Goal: Task Accomplishment & Management: Manage account settings

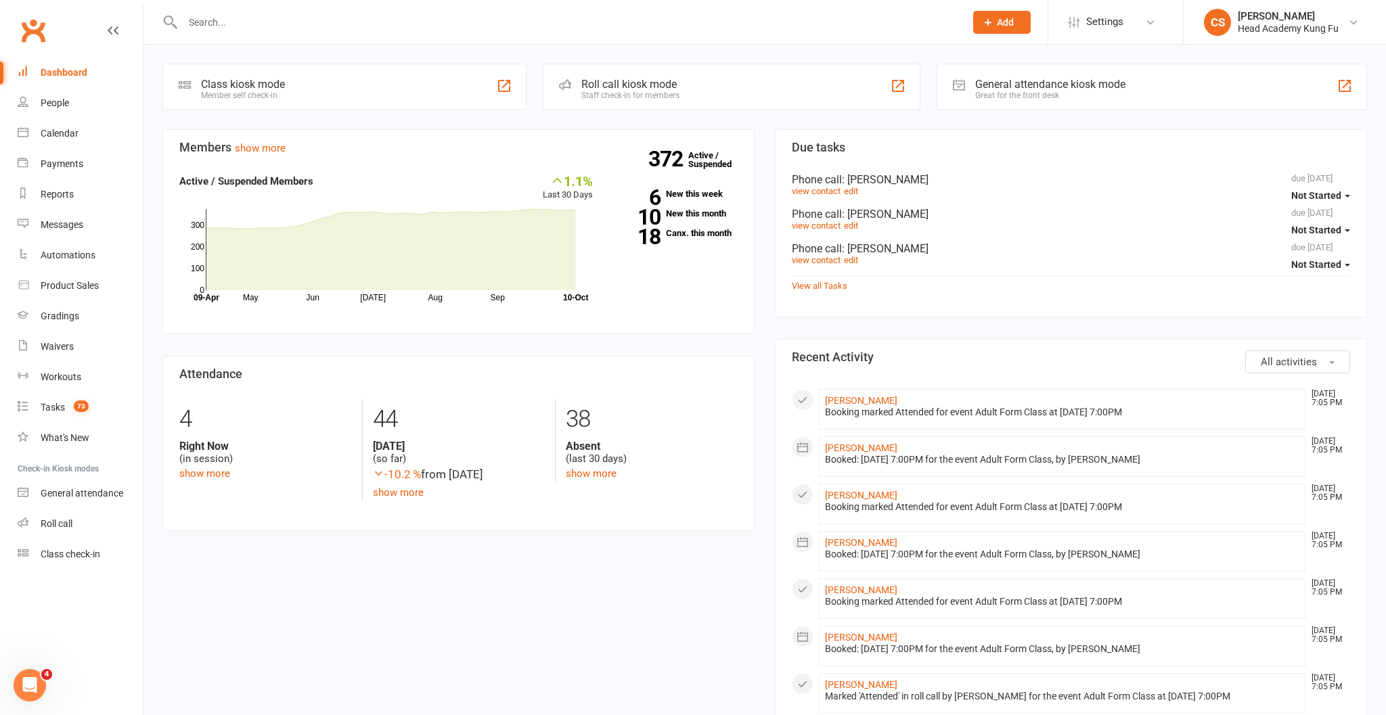
click at [300, 28] on input "text" at bounding box center [567, 22] width 777 height 19
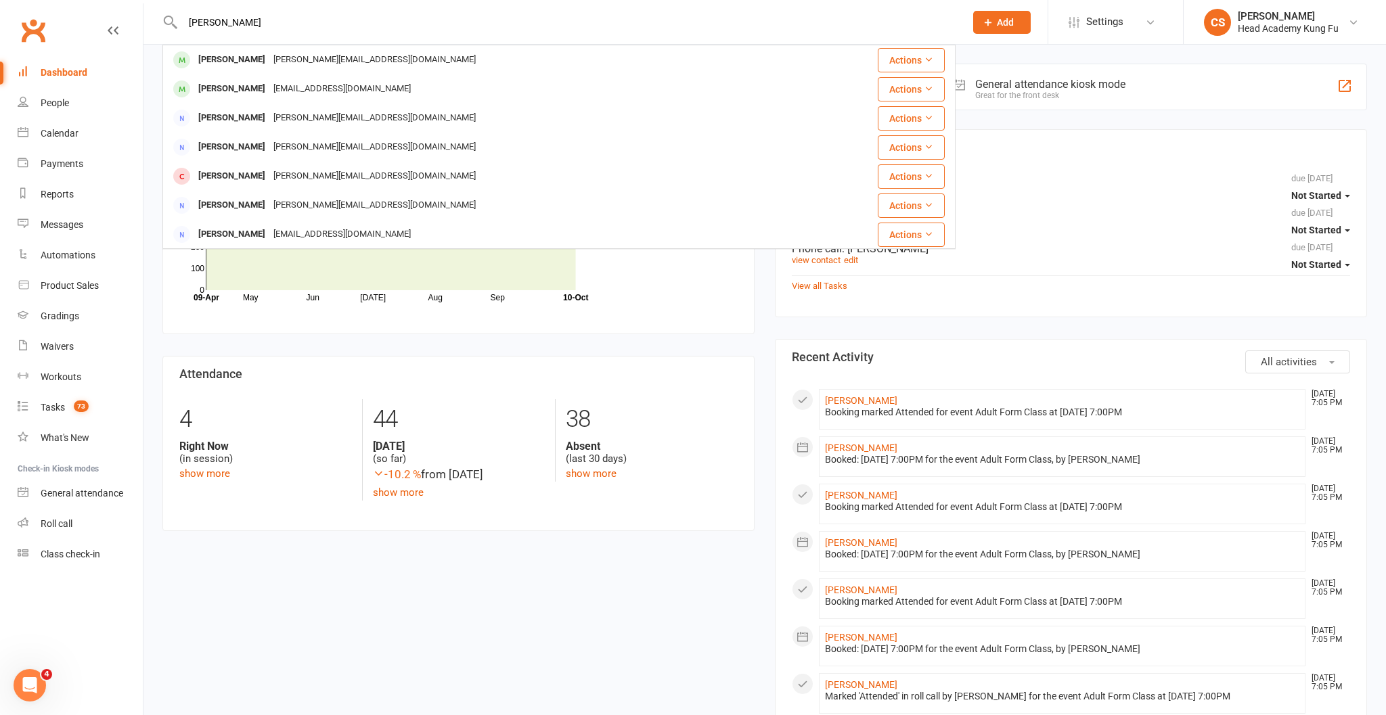
type input "Julie"
drag, startPoint x: 300, startPoint y: 30, endPoint x: 288, endPoint y: 54, distance: 26.3
click at [288, 54] on div "Julie.davies05@gmail.com" at bounding box center [374, 60] width 210 height 20
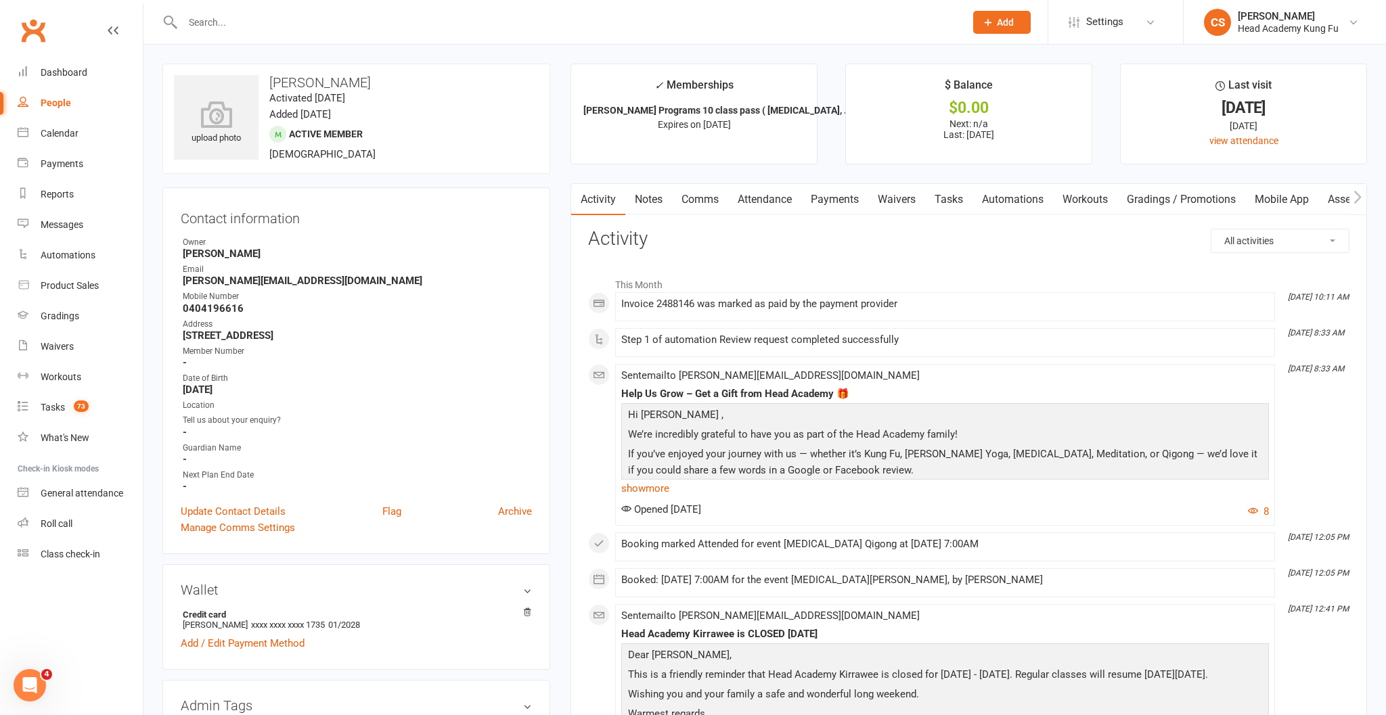
click at [648, 196] on link "Notes" at bounding box center [648, 199] width 47 height 31
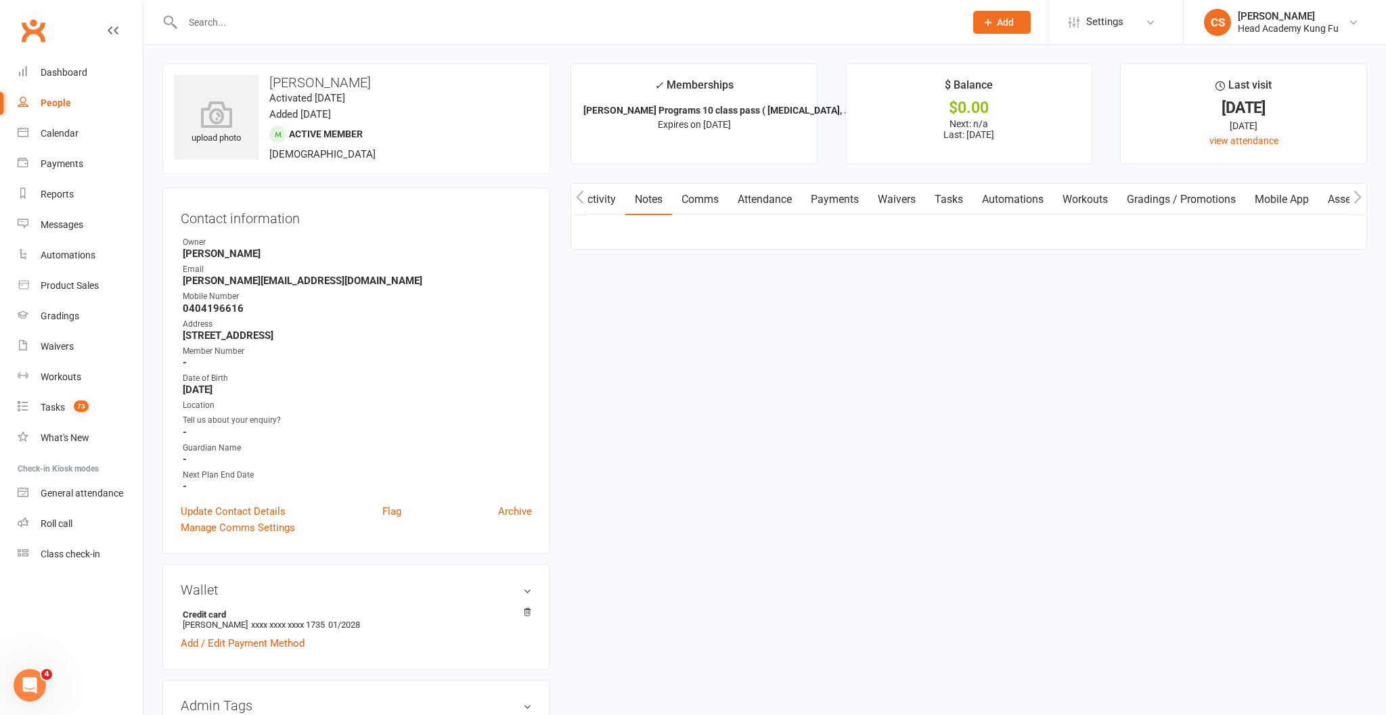
scroll to position [0, 1]
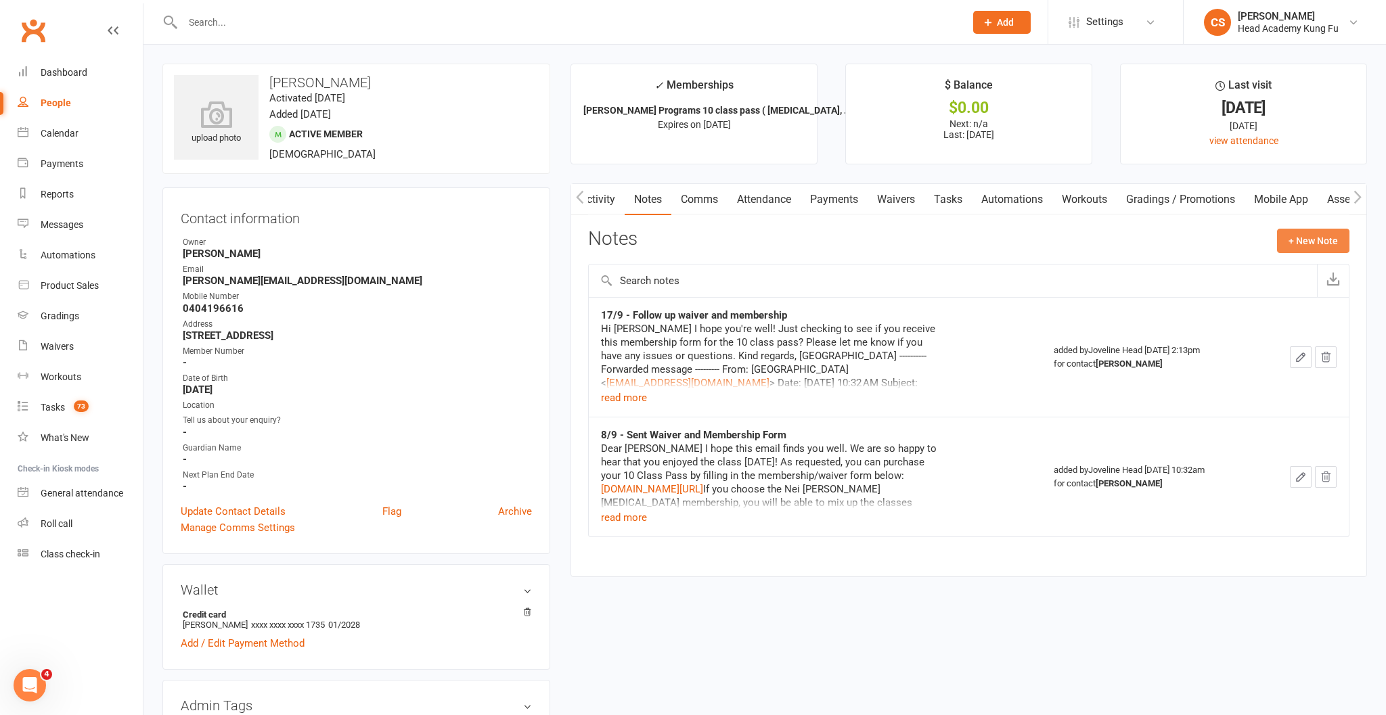
click at [1307, 238] on button "+ New Note" at bounding box center [1313, 241] width 72 height 24
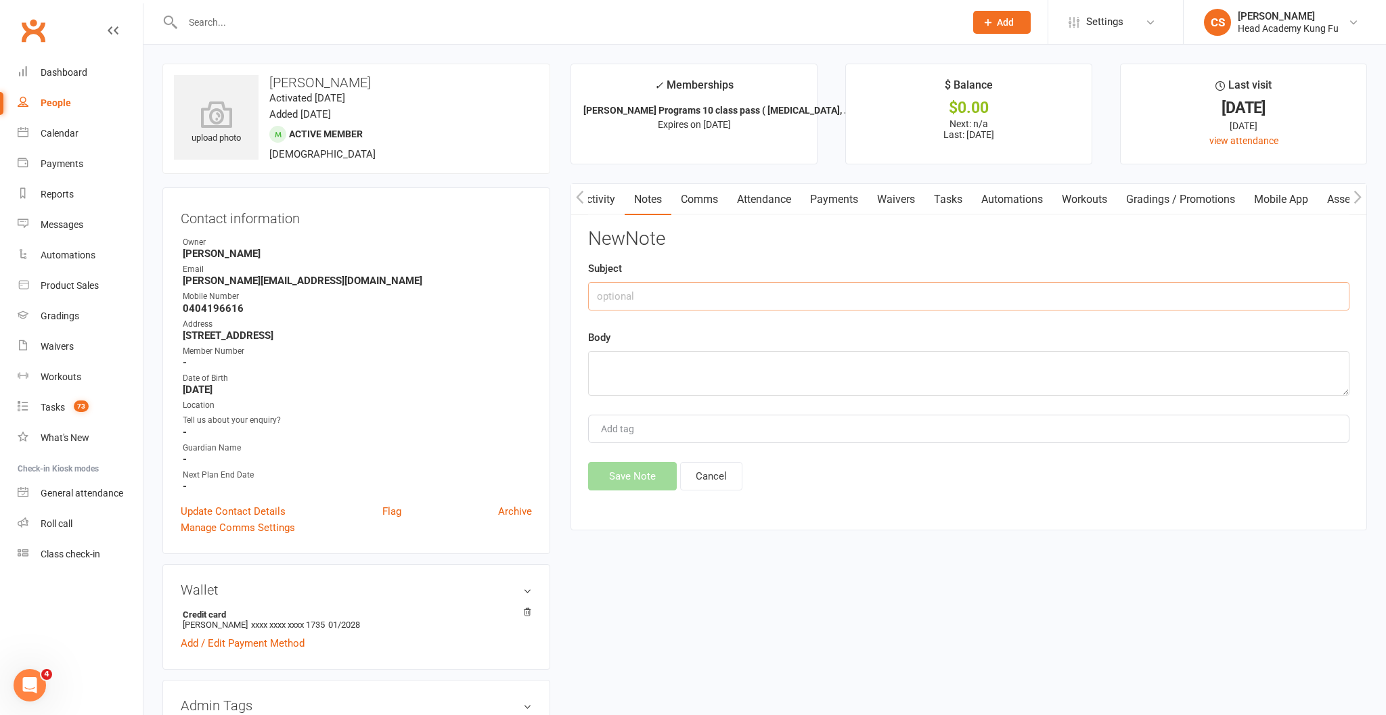
click at [703, 294] on input "text" at bounding box center [968, 296] width 761 height 28
type input "Absences"
click at [646, 364] on textarea at bounding box center [968, 373] width 761 height 45
type textarea "Will be away 25/10 and 15/11."
click at [639, 476] on button "Save Note" at bounding box center [632, 476] width 89 height 28
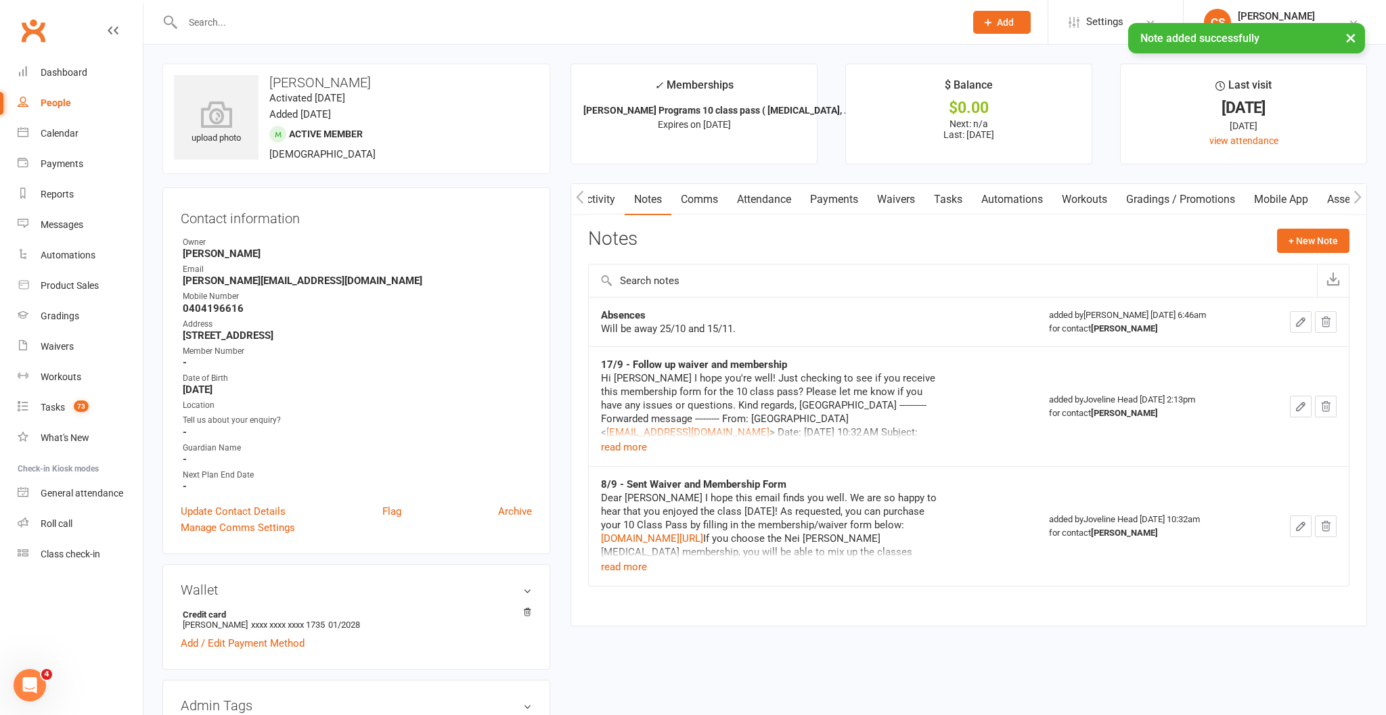
click at [1288, 204] on link "Mobile App" at bounding box center [1280, 199] width 73 height 31
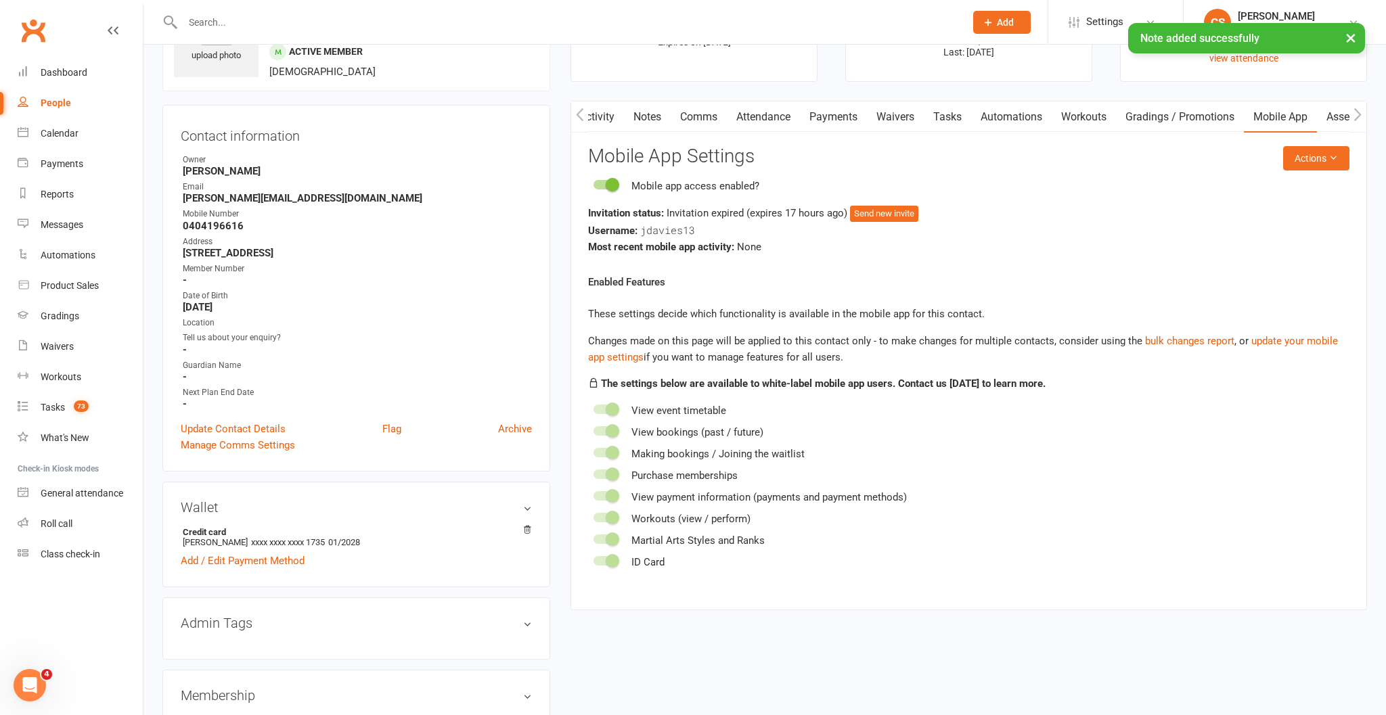
scroll to position [91, 0]
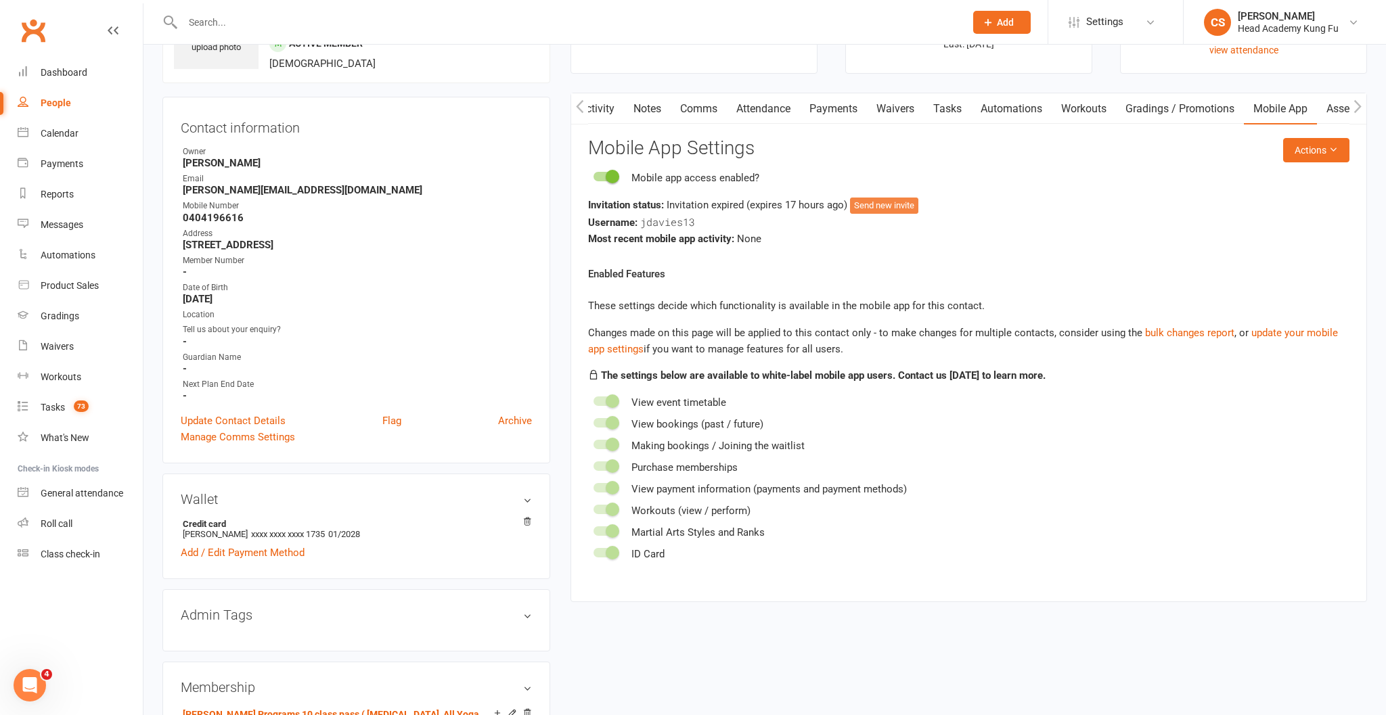
click at [880, 205] on button "Send new invite" at bounding box center [884, 206] width 68 height 16
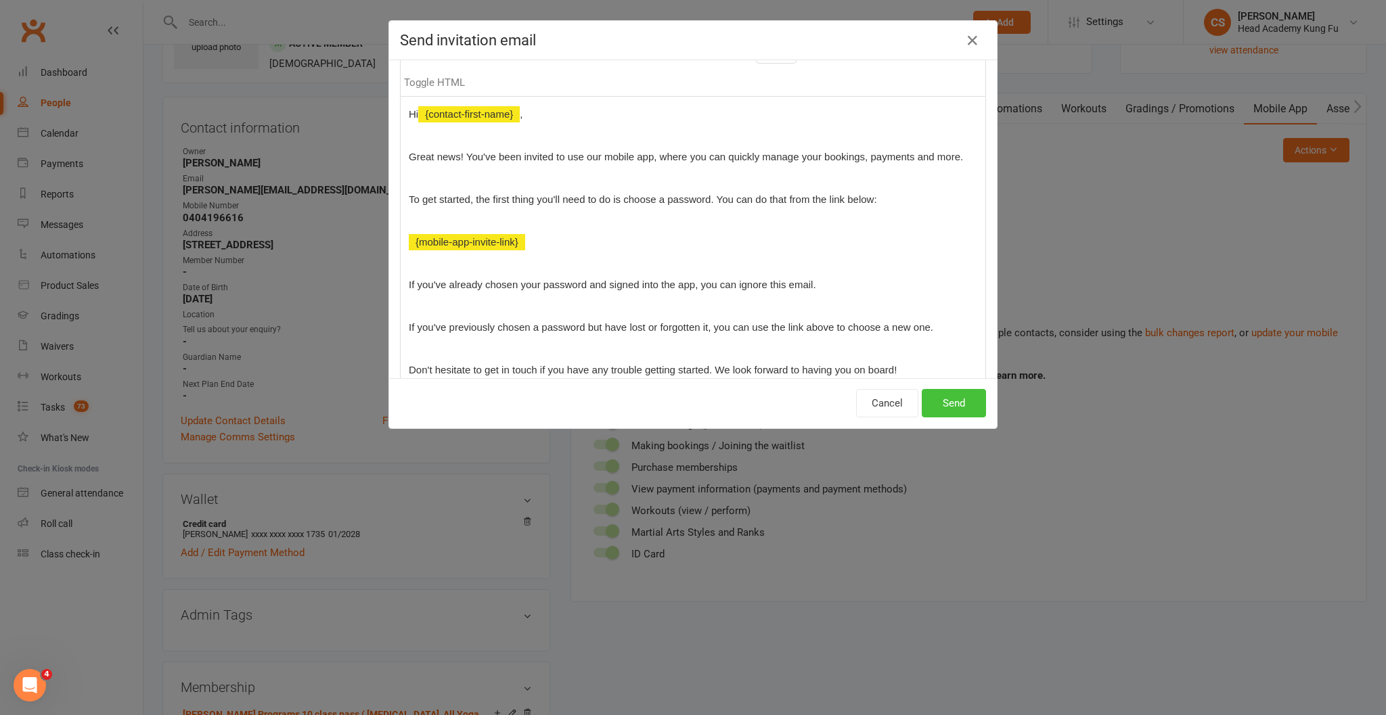
scroll to position [118, 0]
click at [946, 401] on button "Send" at bounding box center [954, 403] width 64 height 28
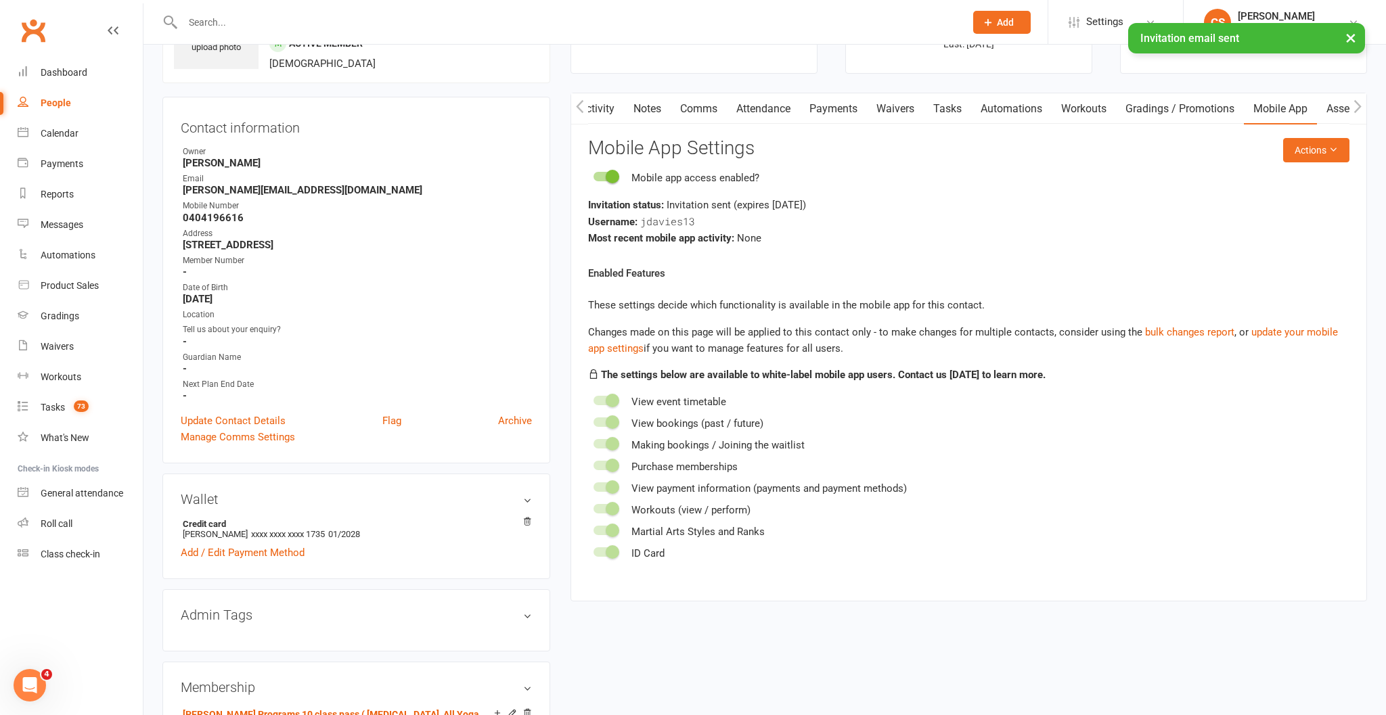
scroll to position [91, 0]
click at [62, 523] on div "Roll call" at bounding box center [57, 523] width 32 height 11
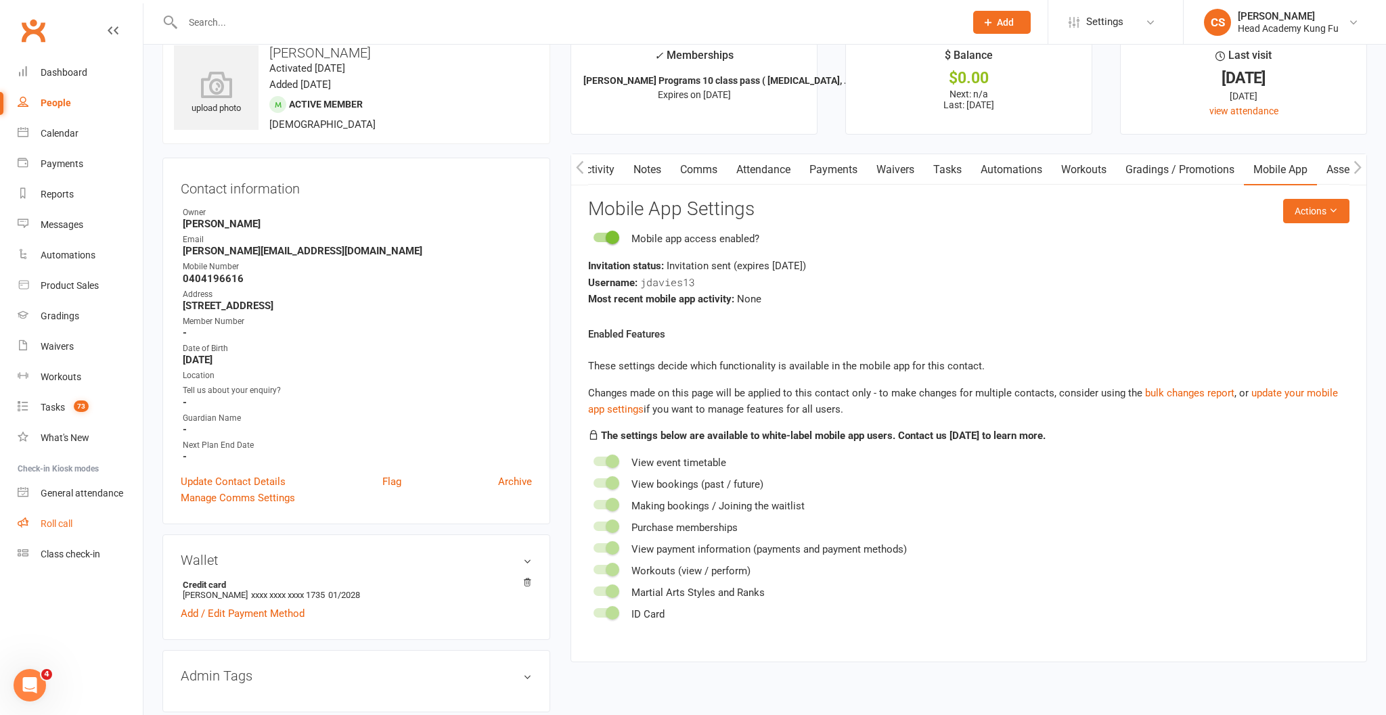
scroll to position [85, 0]
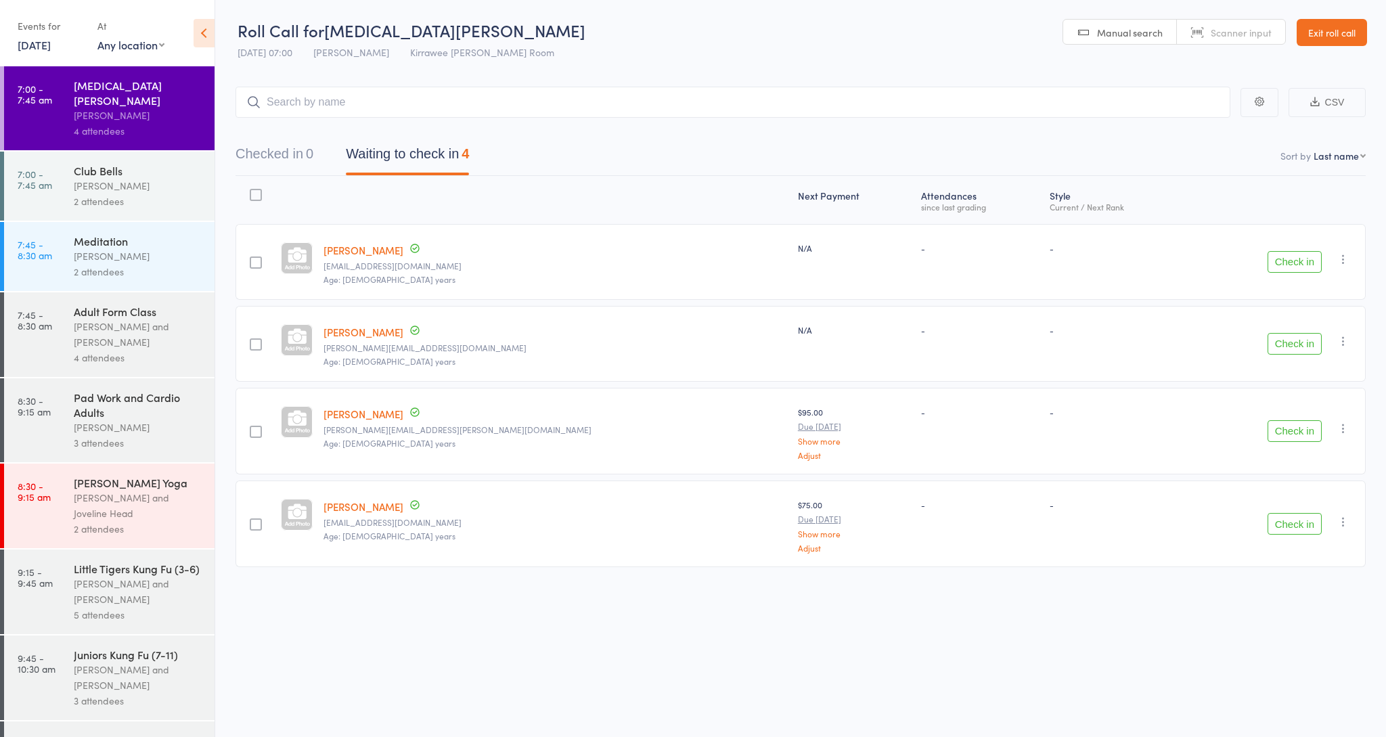
click at [1304, 346] on button "Check in" at bounding box center [1294, 344] width 54 height 22
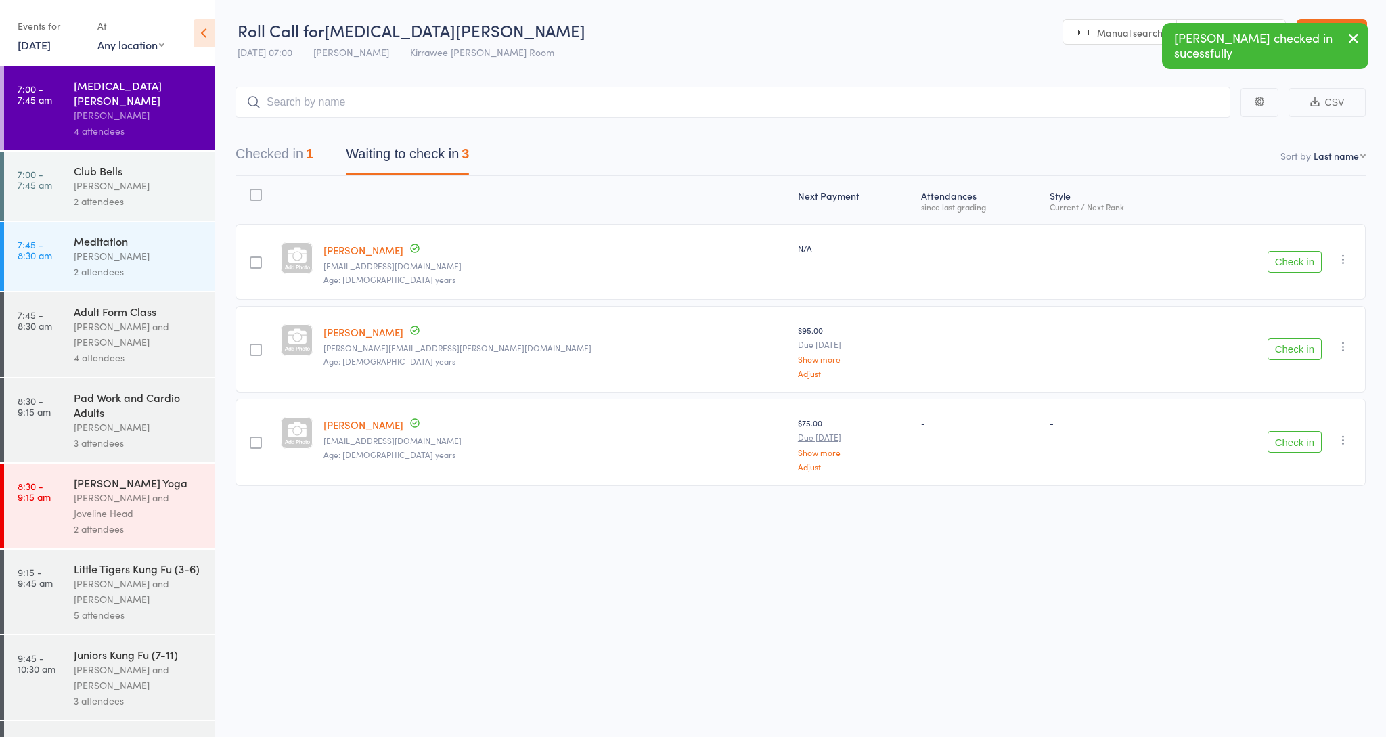
click at [286, 153] on button "Checked in 1" at bounding box center [274, 157] width 78 height 36
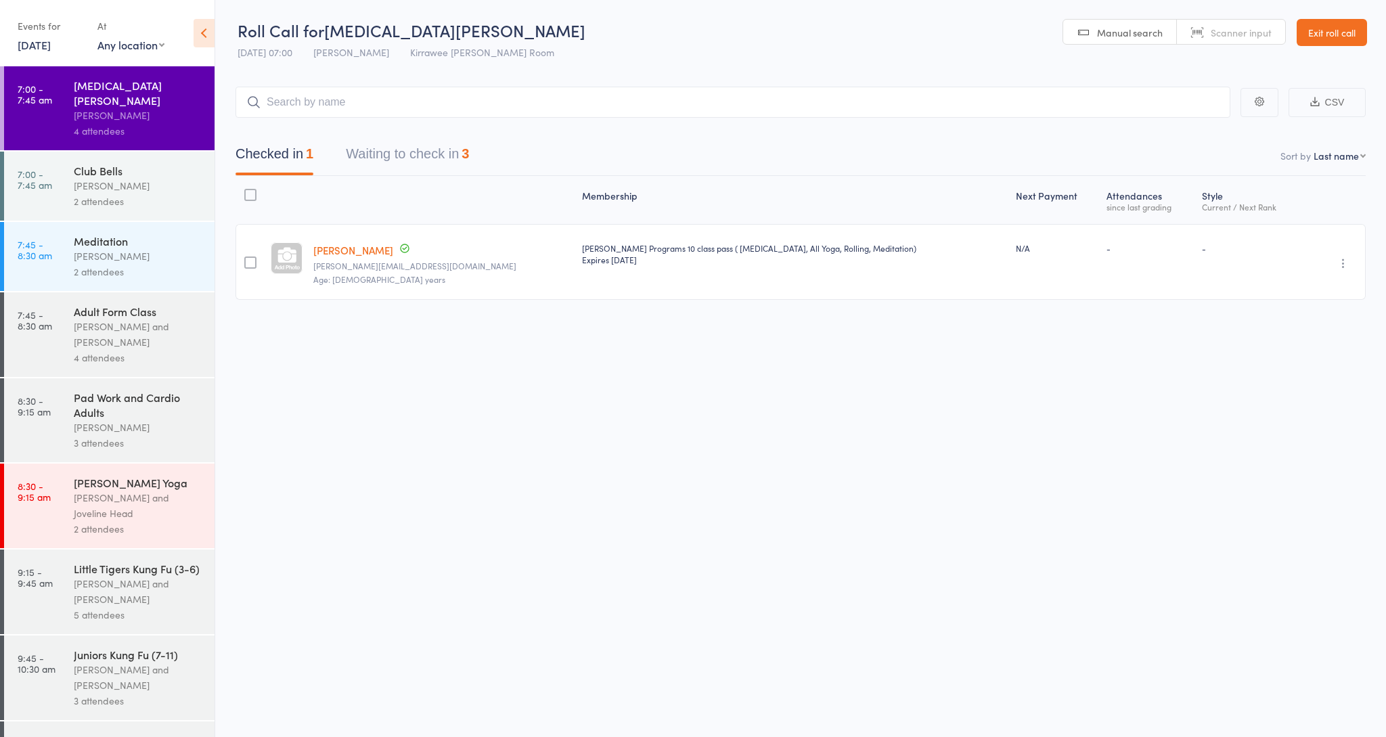
click at [336, 254] on link "[PERSON_NAME]" at bounding box center [353, 250] width 80 height 14
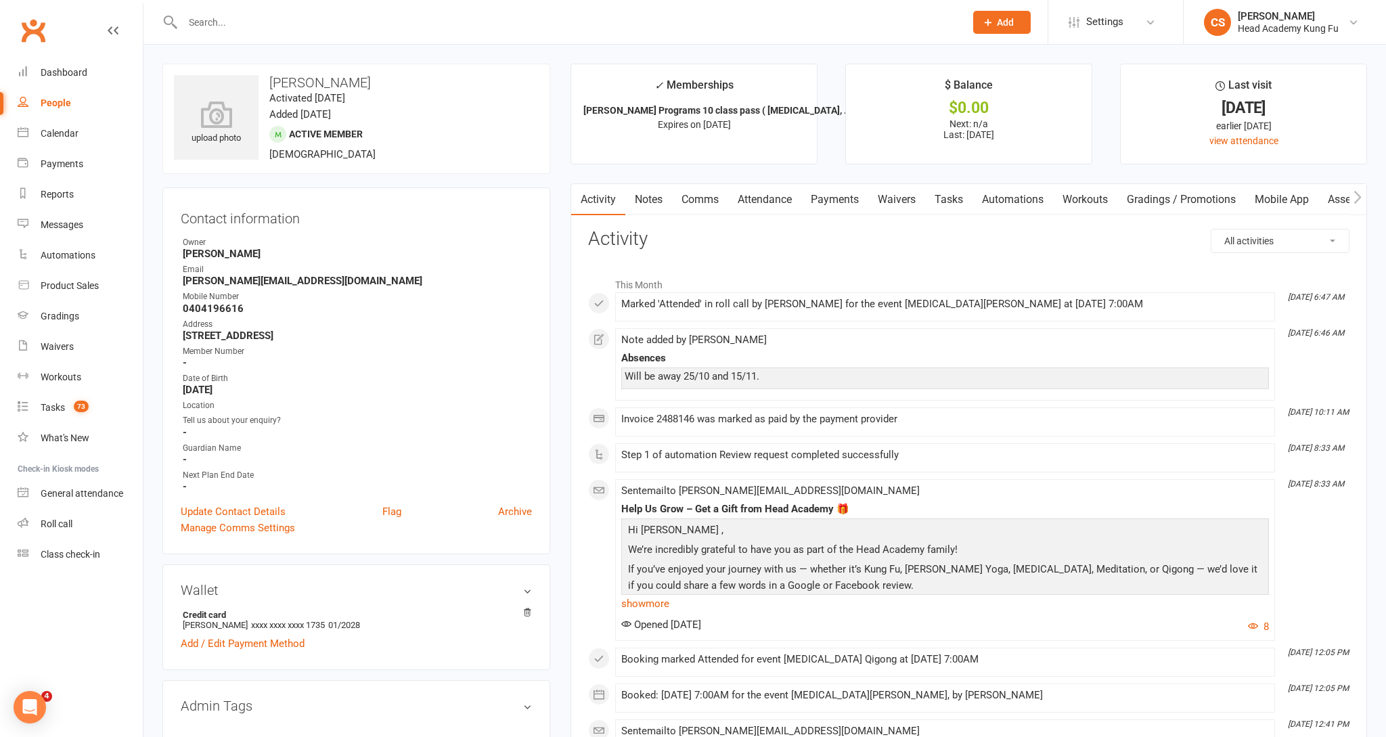
click at [1294, 198] on link "Mobile App" at bounding box center [1281, 199] width 73 height 31
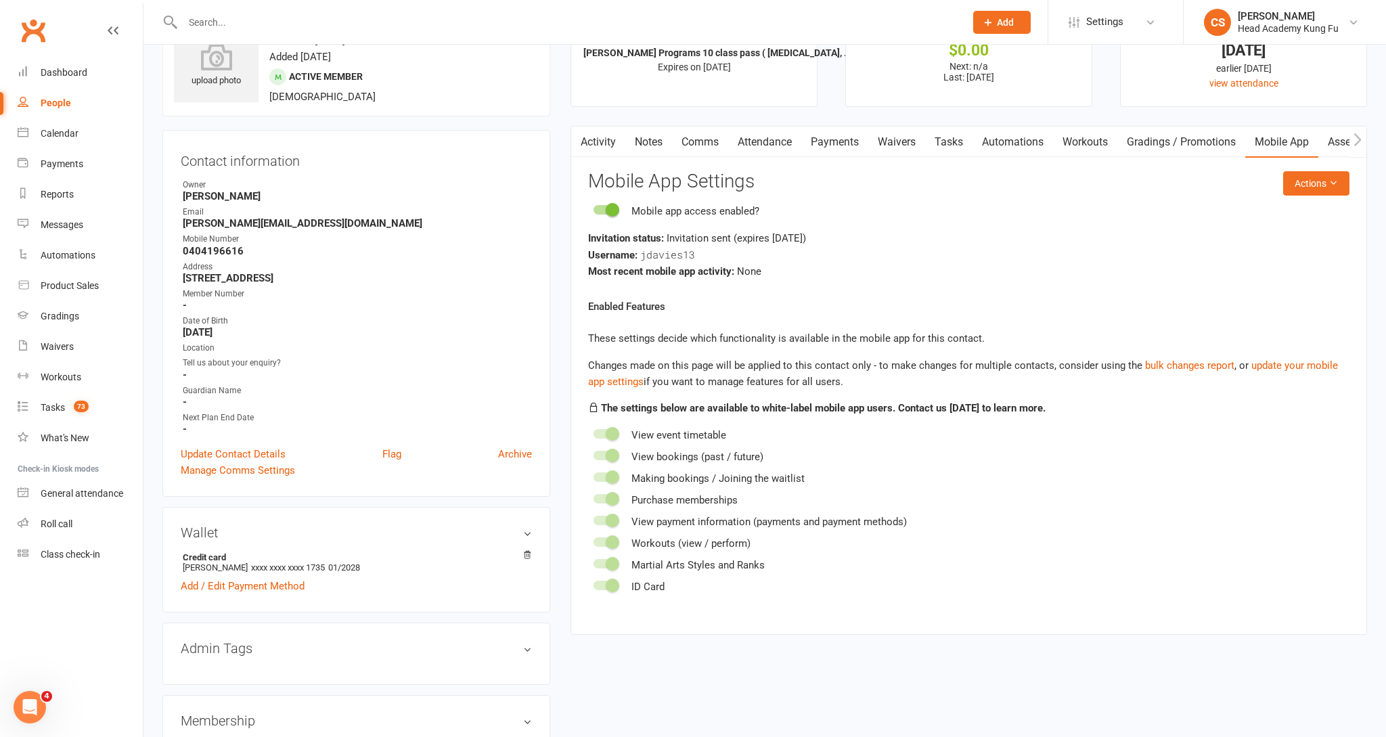
scroll to position [56, 0]
click at [62, 523] on div "Roll call" at bounding box center [57, 523] width 32 height 11
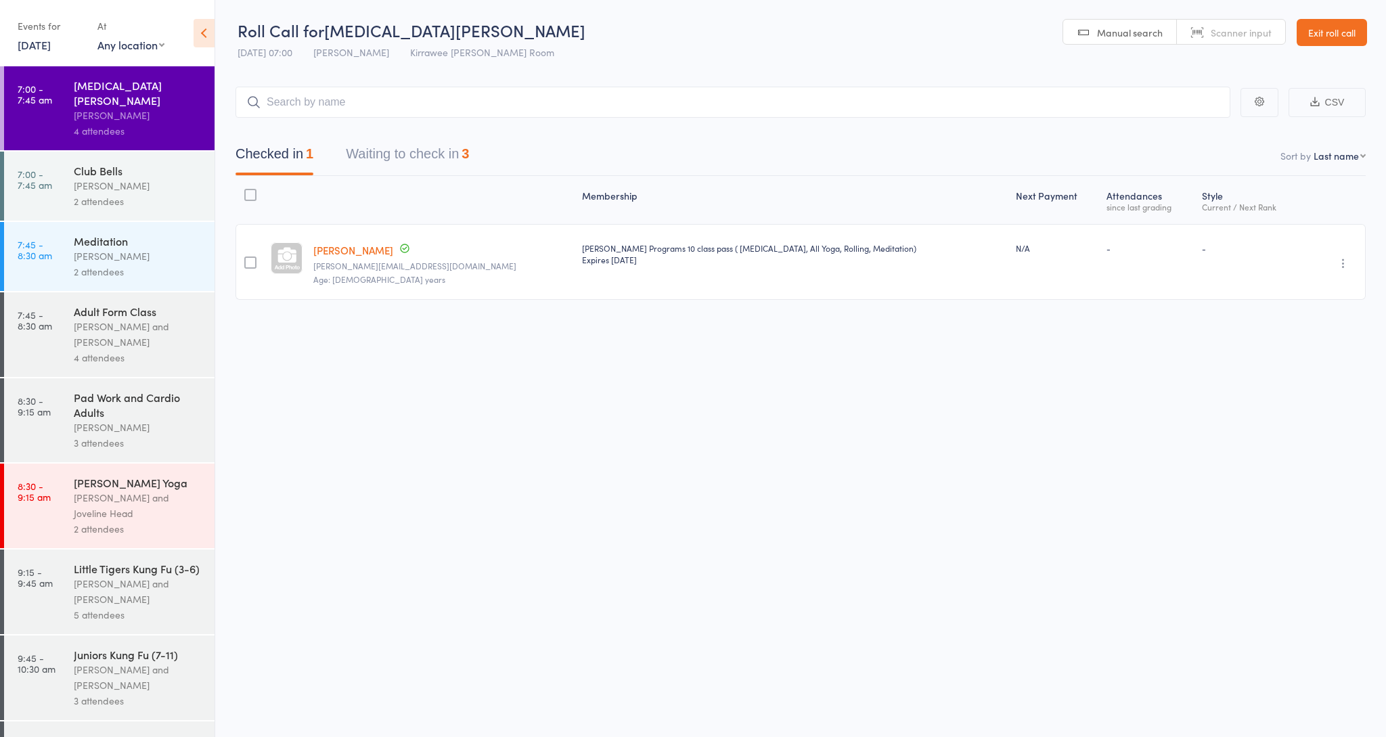
click at [97, 163] on div "Club Bells" at bounding box center [138, 170] width 129 height 15
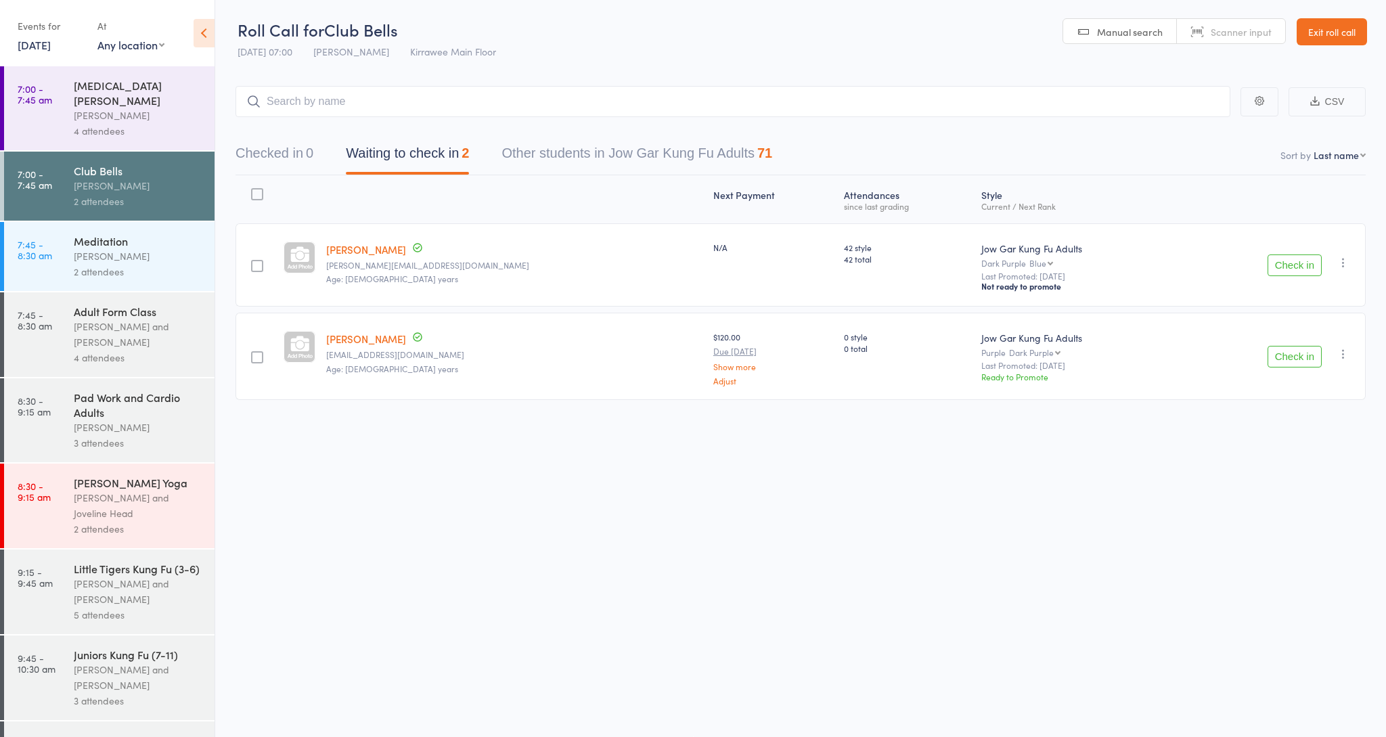
click at [1304, 359] on button "Check in" at bounding box center [1294, 357] width 54 height 22
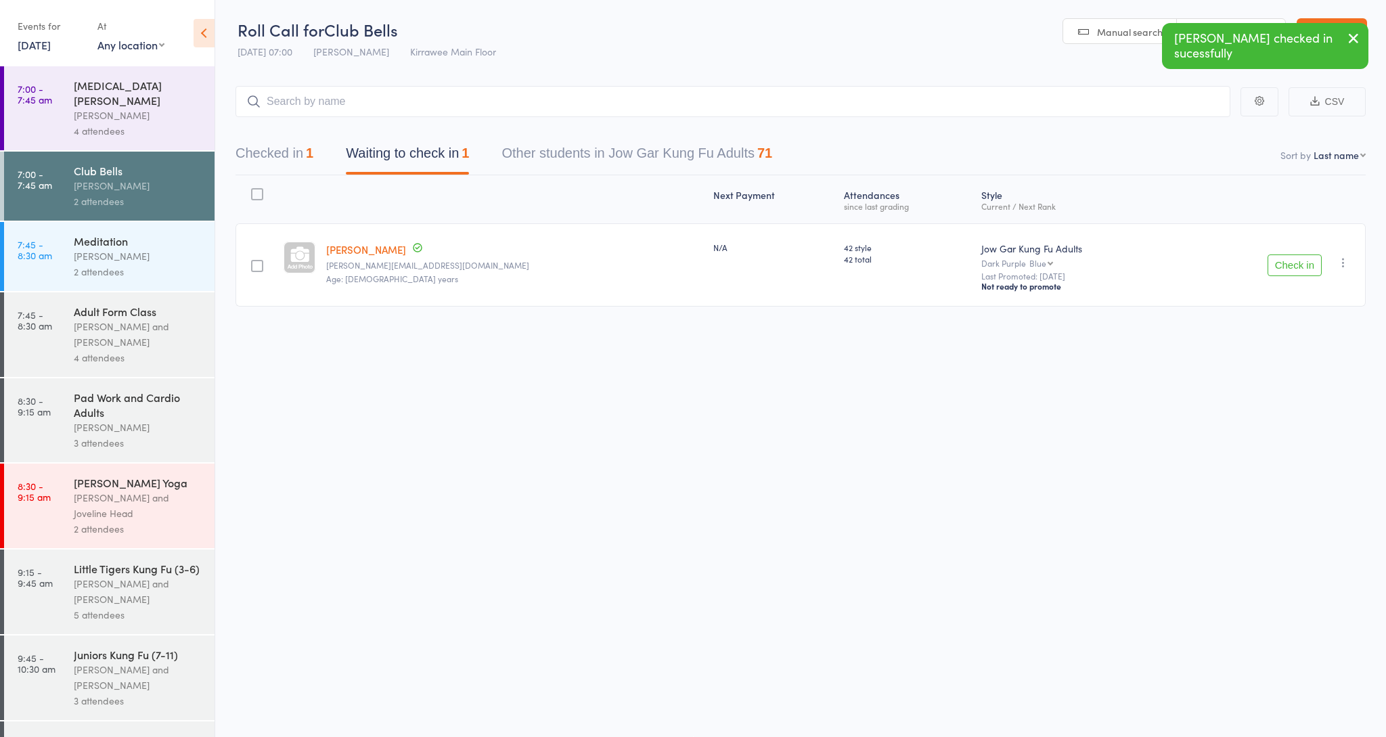
click at [123, 108] on div "[PERSON_NAME]" at bounding box center [138, 116] width 129 height 16
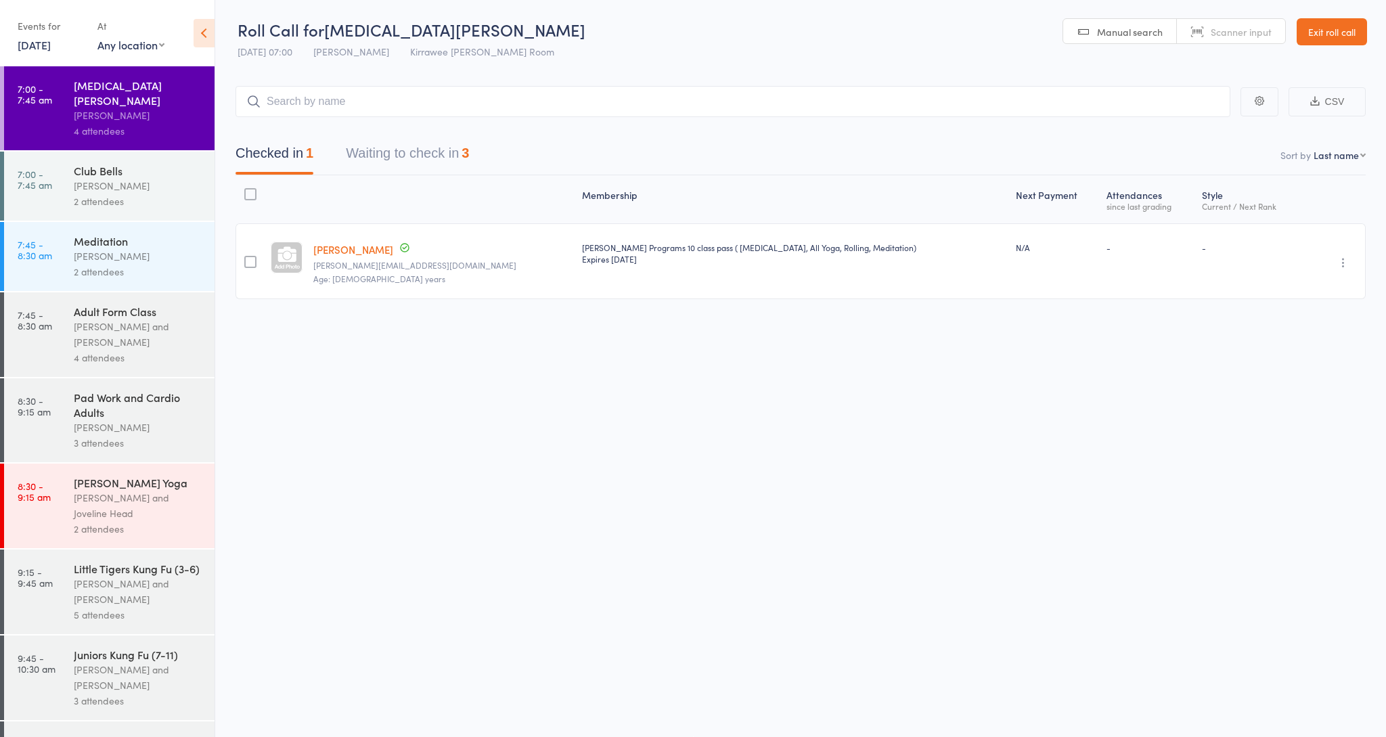
click at [1324, 33] on link "Exit roll call" at bounding box center [1331, 31] width 70 height 27
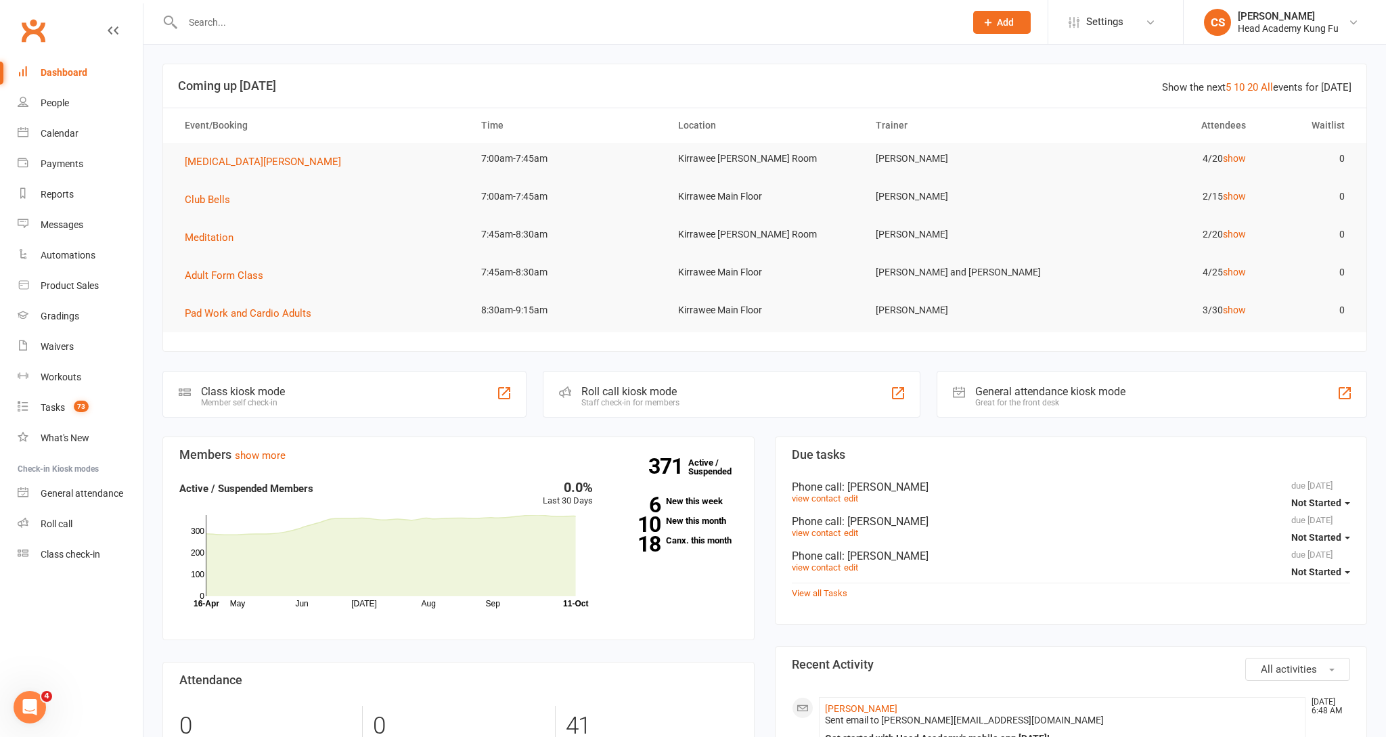
click at [254, 22] on input "text" at bounding box center [567, 22] width 777 height 19
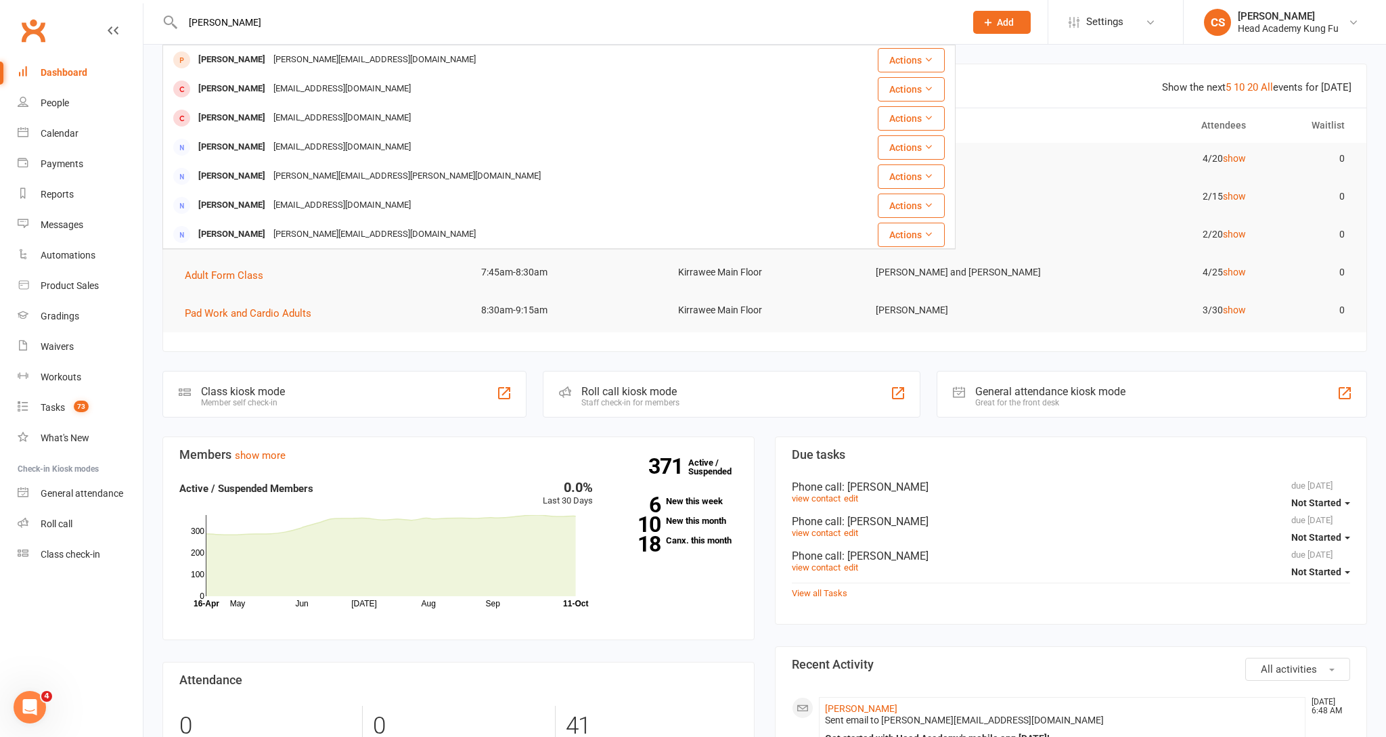
type input "Garry"
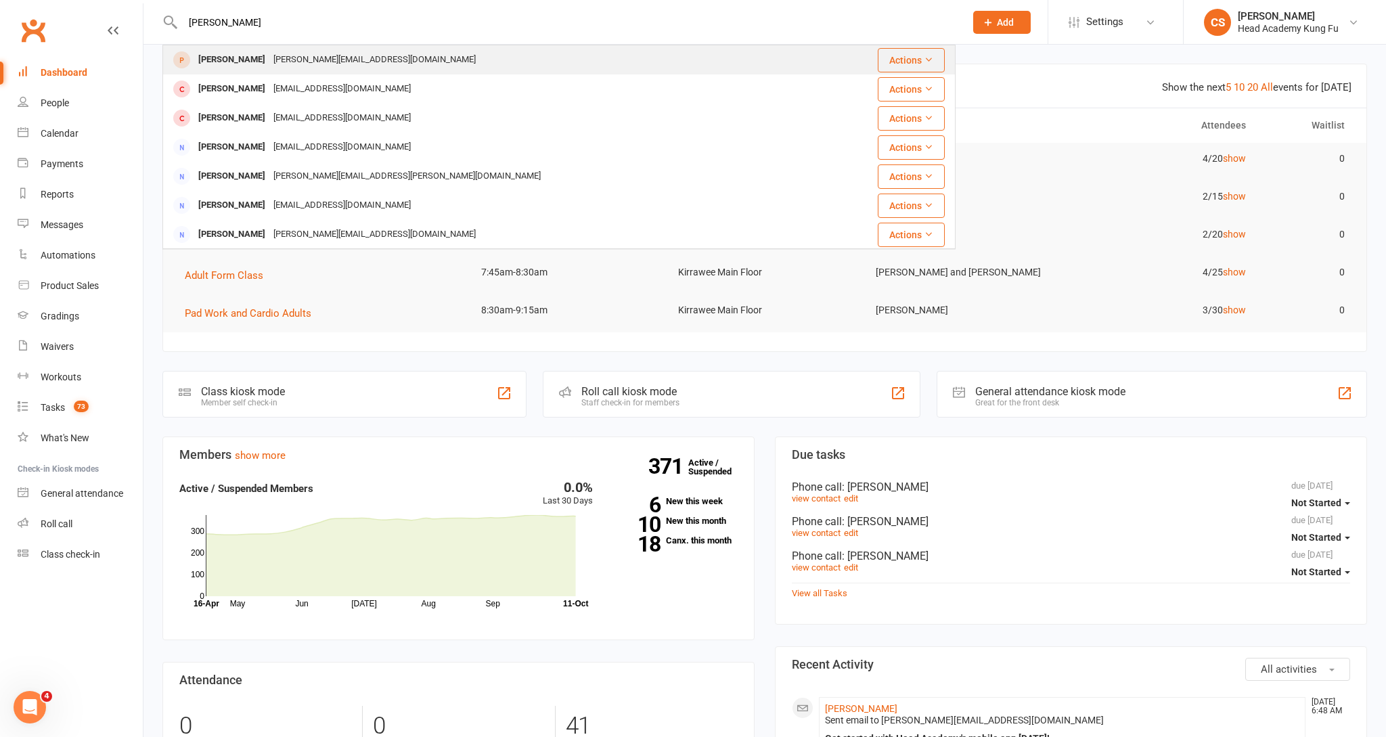
drag, startPoint x: 254, startPoint y: 21, endPoint x: 246, endPoint y: 58, distance: 38.2
click at [246, 58] on div "[PERSON_NAME]" at bounding box center [231, 60] width 75 height 20
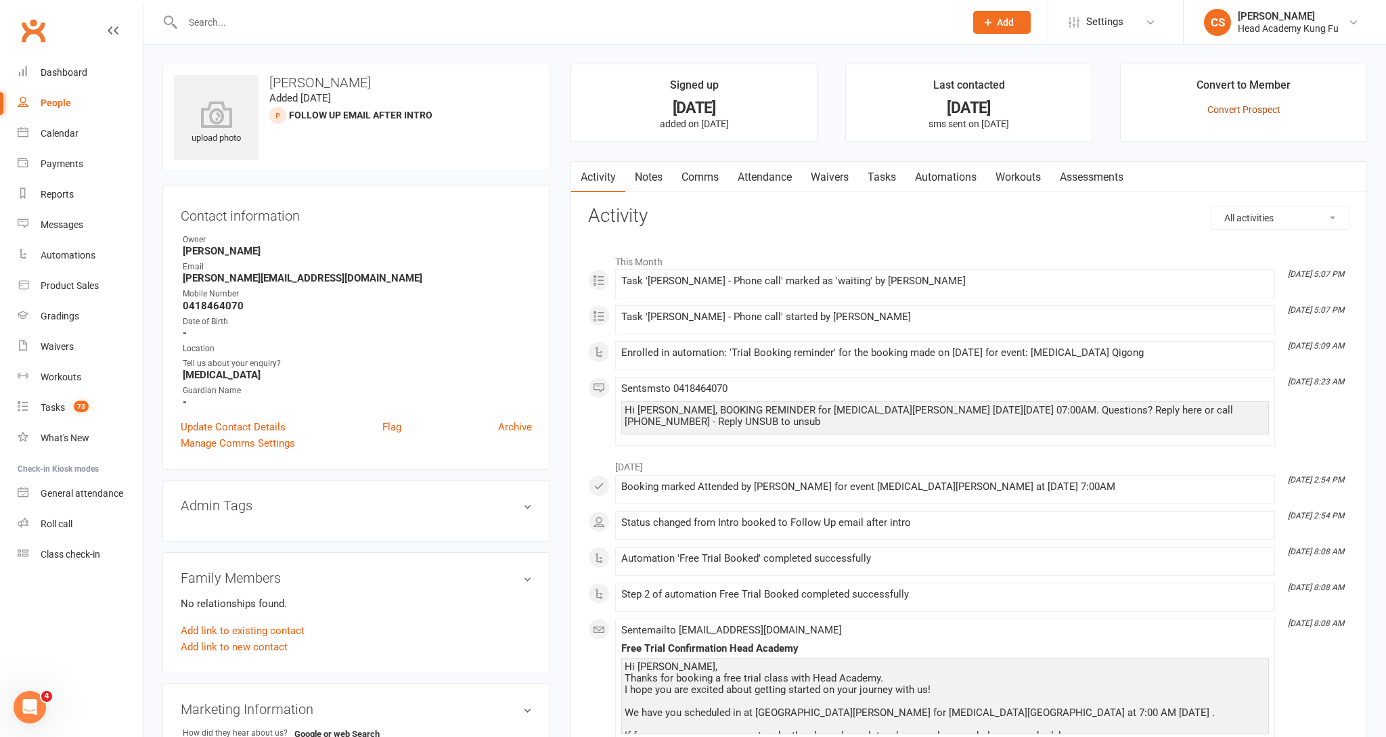
click at [1248, 108] on link "Convert Prospect" at bounding box center [1243, 109] width 73 height 11
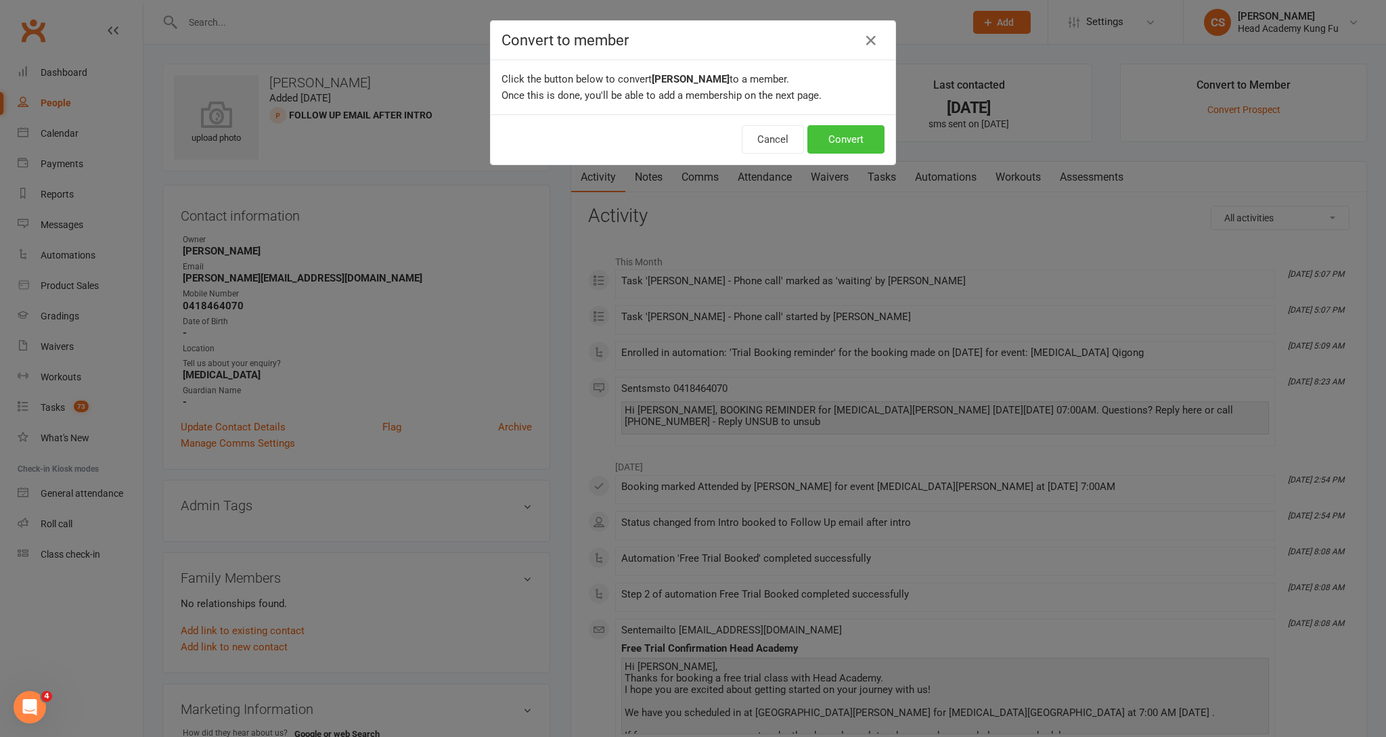
click at [847, 144] on button "Convert" at bounding box center [845, 139] width 77 height 28
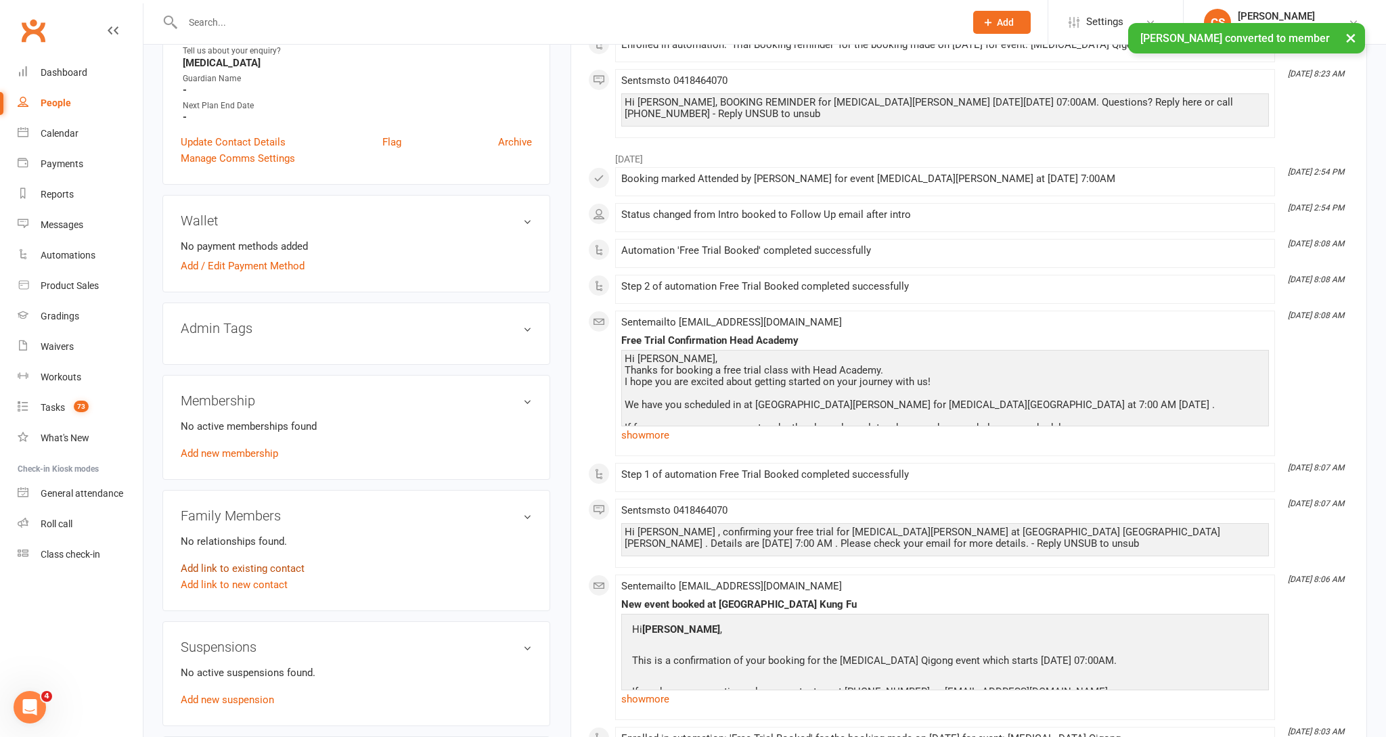
scroll to position [367, 0]
click at [219, 449] on link "Add new membership" at bounding box center [229, 453] width 97 height 12
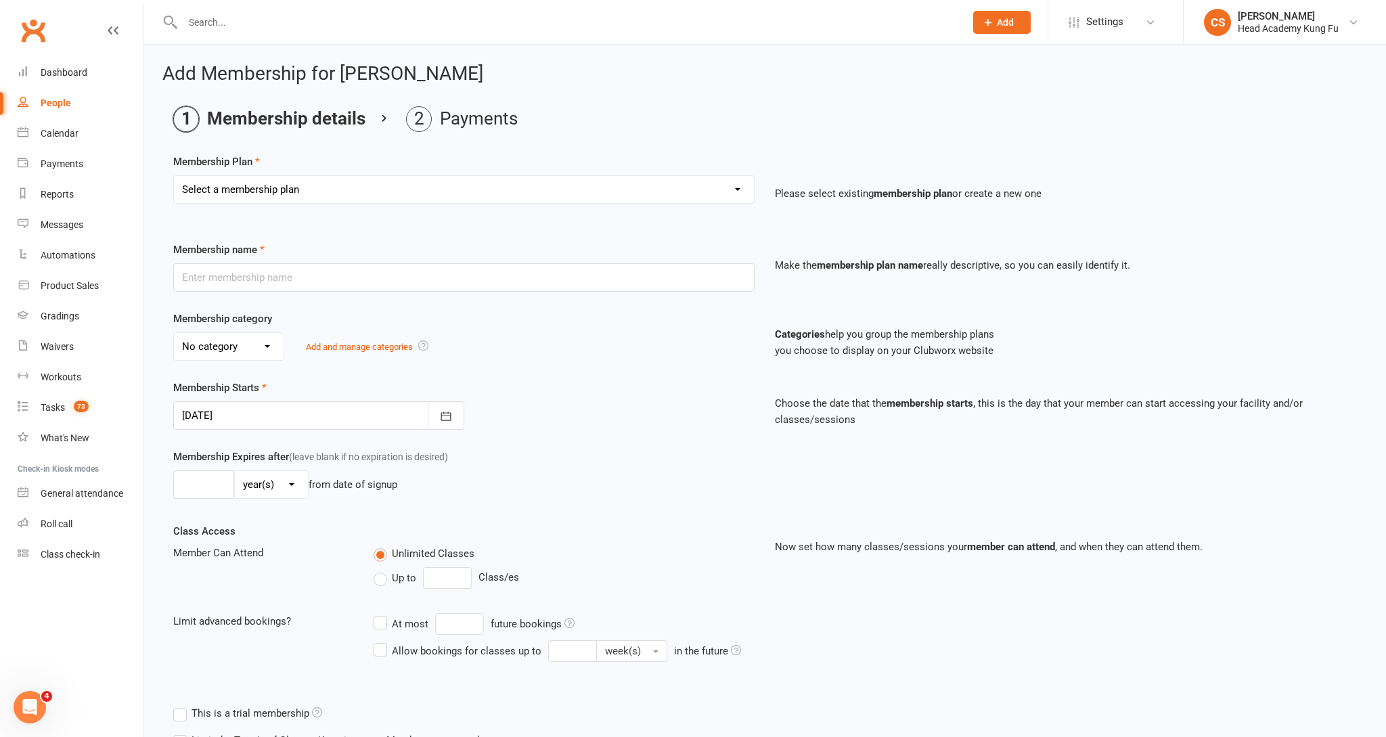
select select "20"
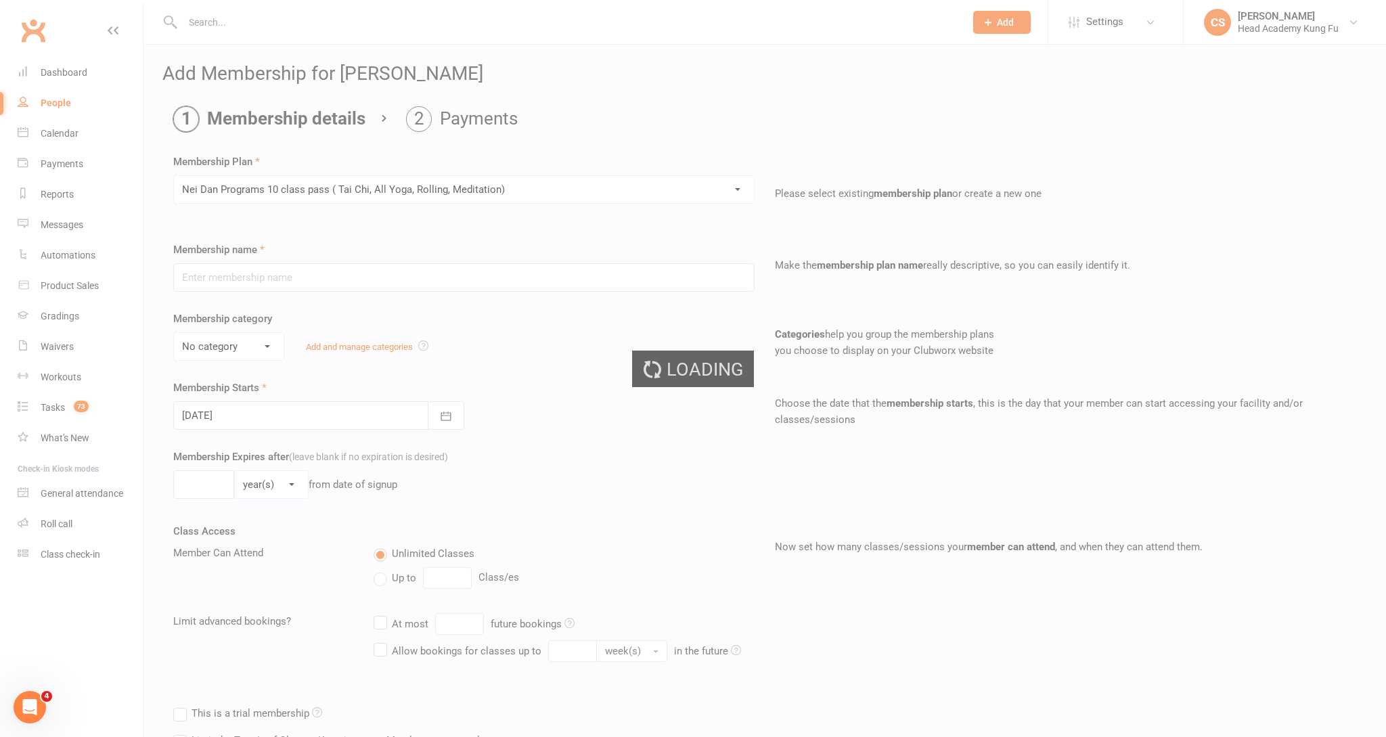
type input "[PERSON_NAME] Programs 10 class pass ( [MEDICAL_DATA], All Yoga, Rolling, Medit…"
select select "6"
type input "4"
select select "2"
type input "10"
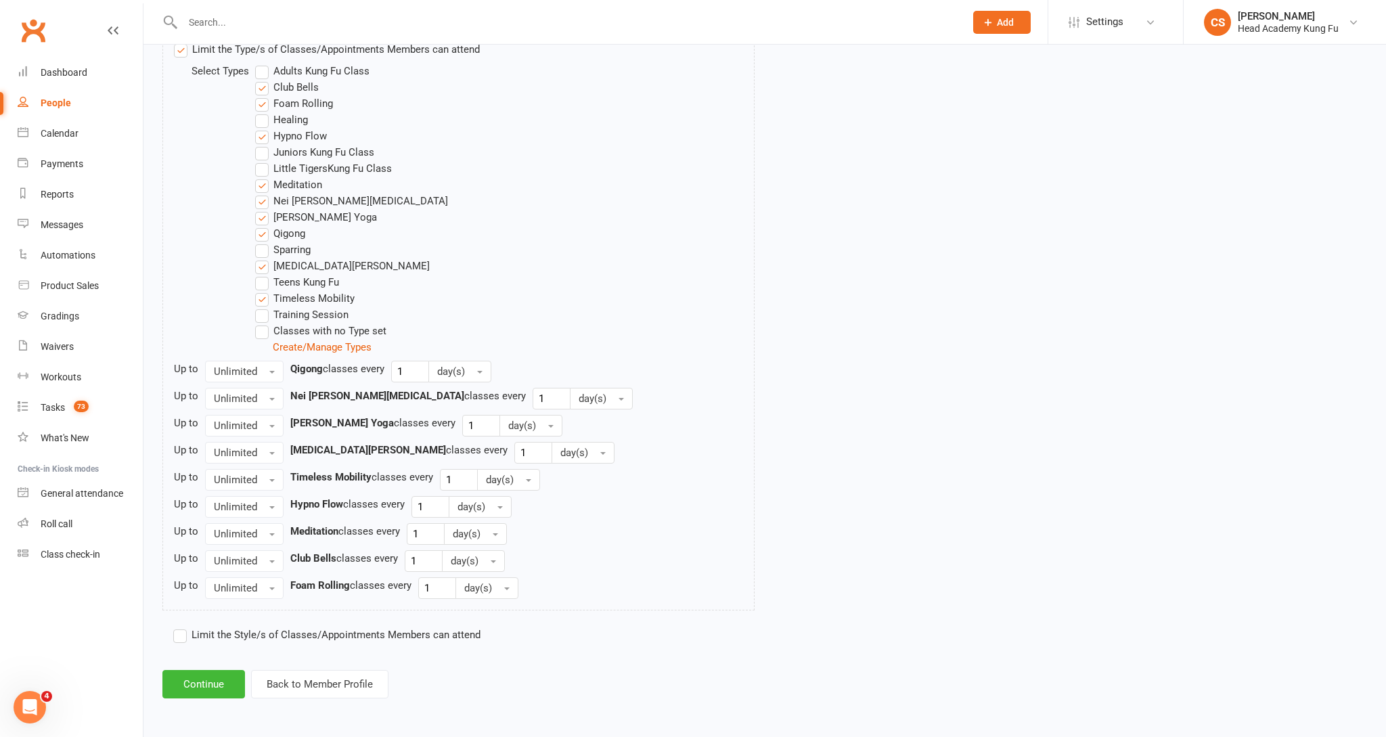
scroll to position [706, 0]
click at [263, 368] on button "Unlimited" at bounding box center [244, 372] width 78 height 22
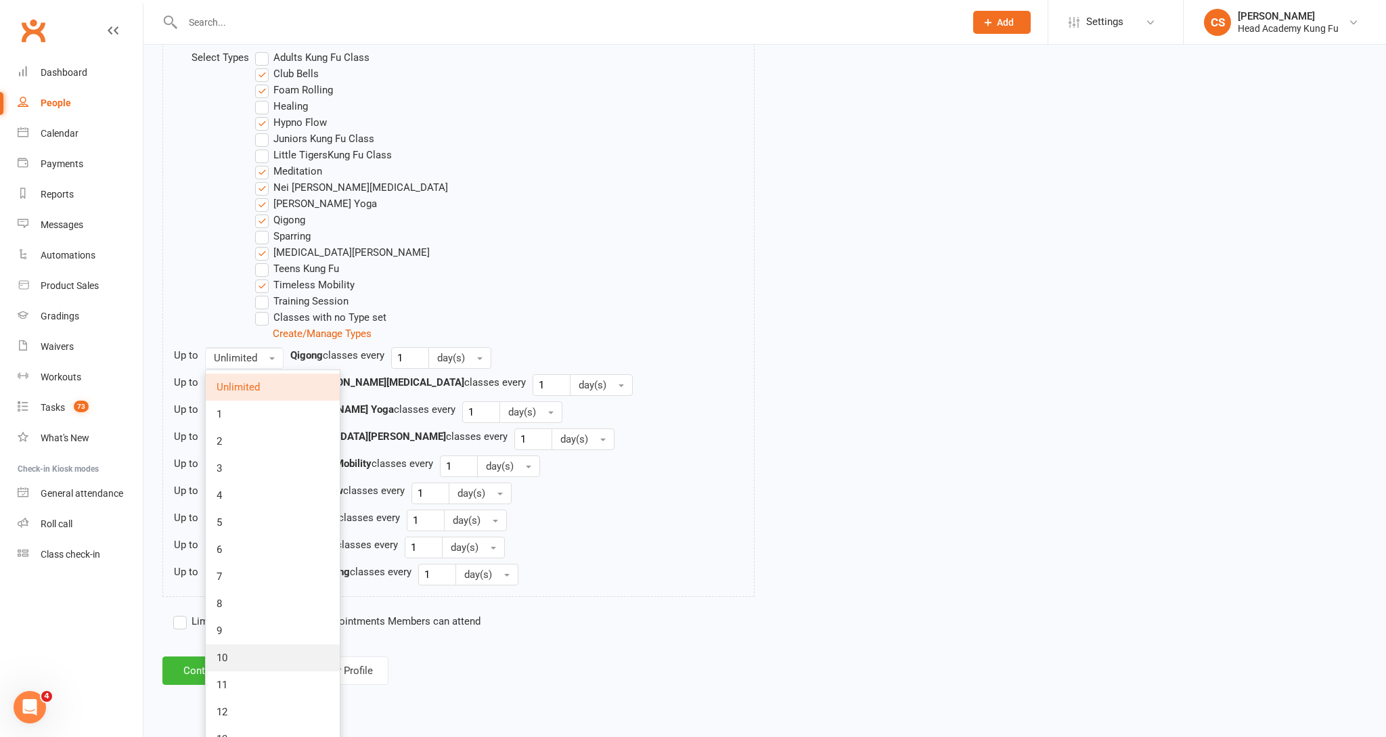
click at [246, 664] on link "10" at bounding box center [273, 657] width 134 height 27
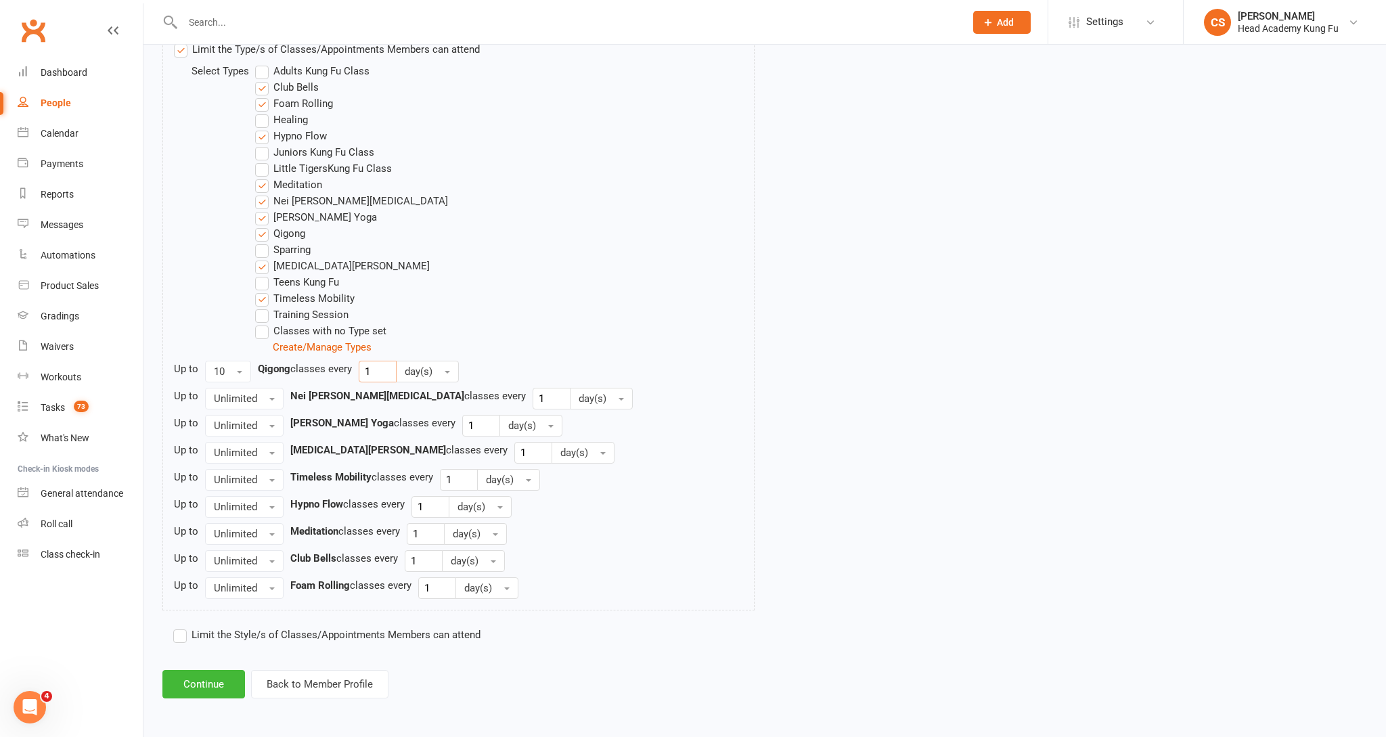
click at [384, 376] on input "1" at bounding box center [378, 372] width 38 height 22
type input "4"
click at [452, 372] on button "day(s)" at bounding box center [427, 372] width 63 height 22
click at [453, 446] on link "month(s)" at bounding box center [464, 454] width 134 height 27
click at [257, 454] on button "Unlimited" at bounding box center [244, 453] width 78 height 22
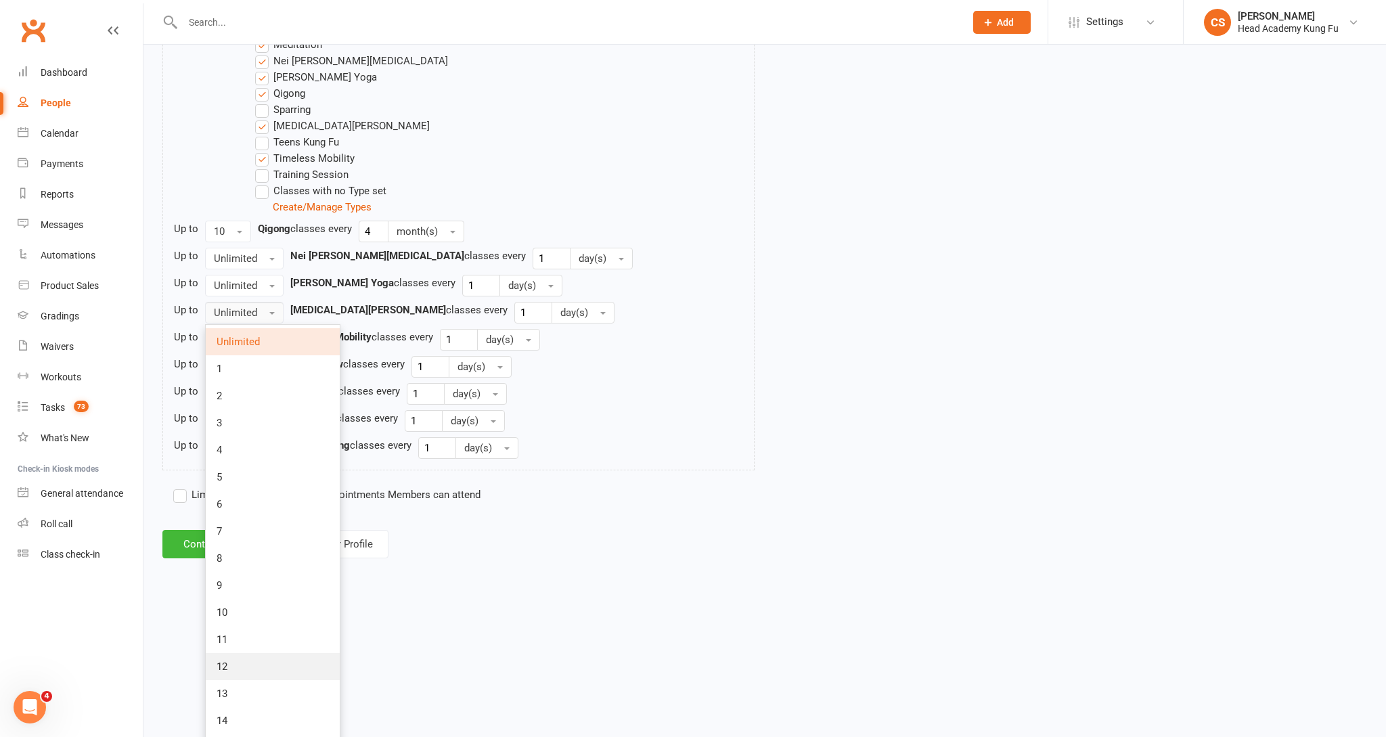
scroll to position [832, 1]
click at [281, 626] on link "10" at bounding box center [273, 612] width 134 height 27
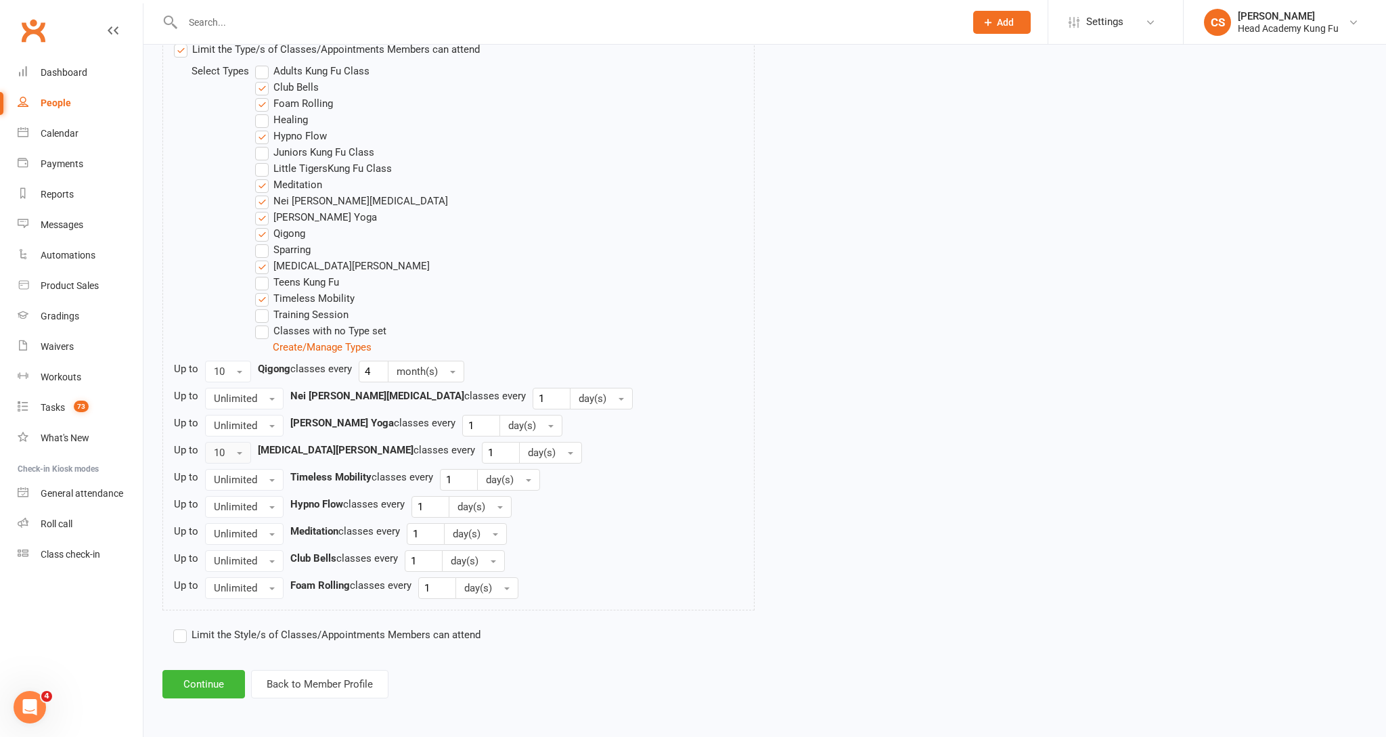
scroll to position [706, 0]
click at [482, 450] on input "1" at bounding box center [501, 453] width 38 height 22
type input "4"
click at [528, 451] on span "day(s)" at bounding box center [542, 453] width 28 height 12
click at [530, 535] on span "month(s)" at bounding box center [550, 536] width 41 height 12
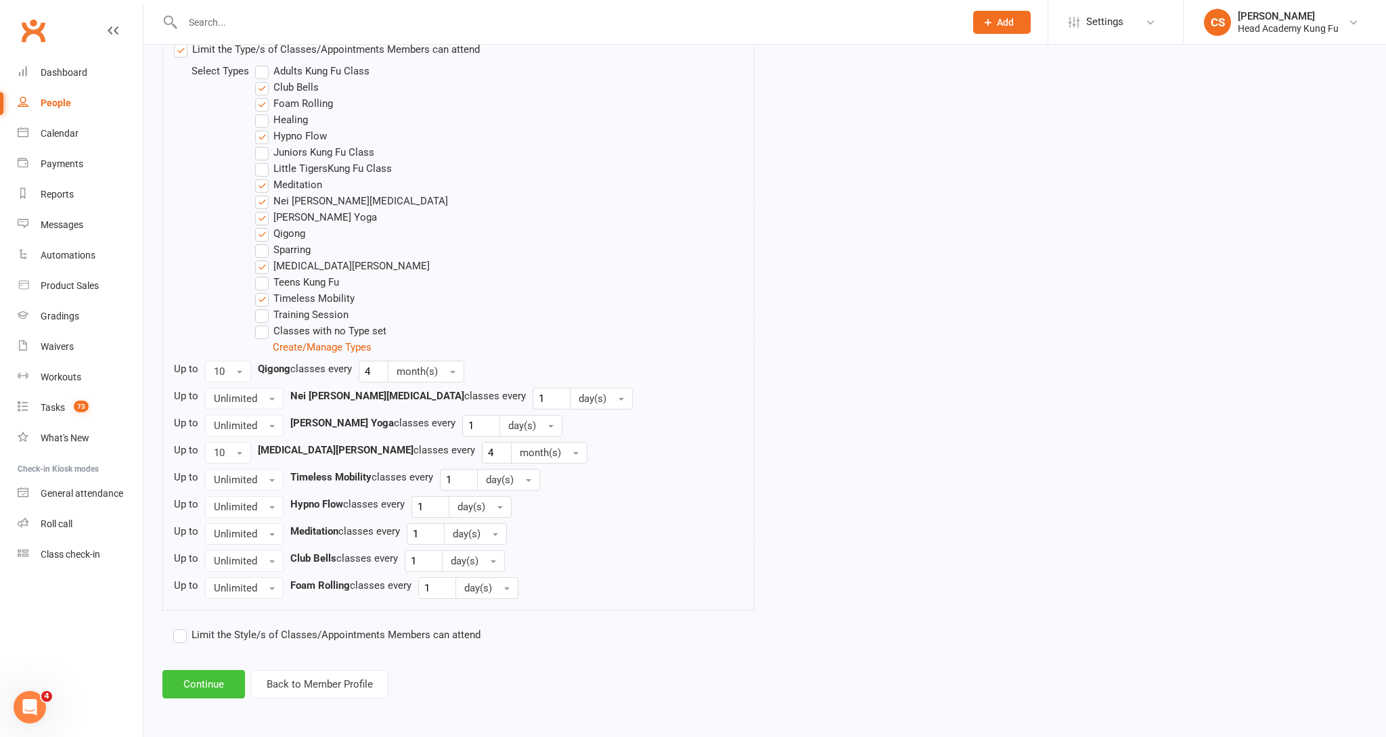
click at [217, 686] on button "Continue" at bounding box center [203, 684] width 83 height 28
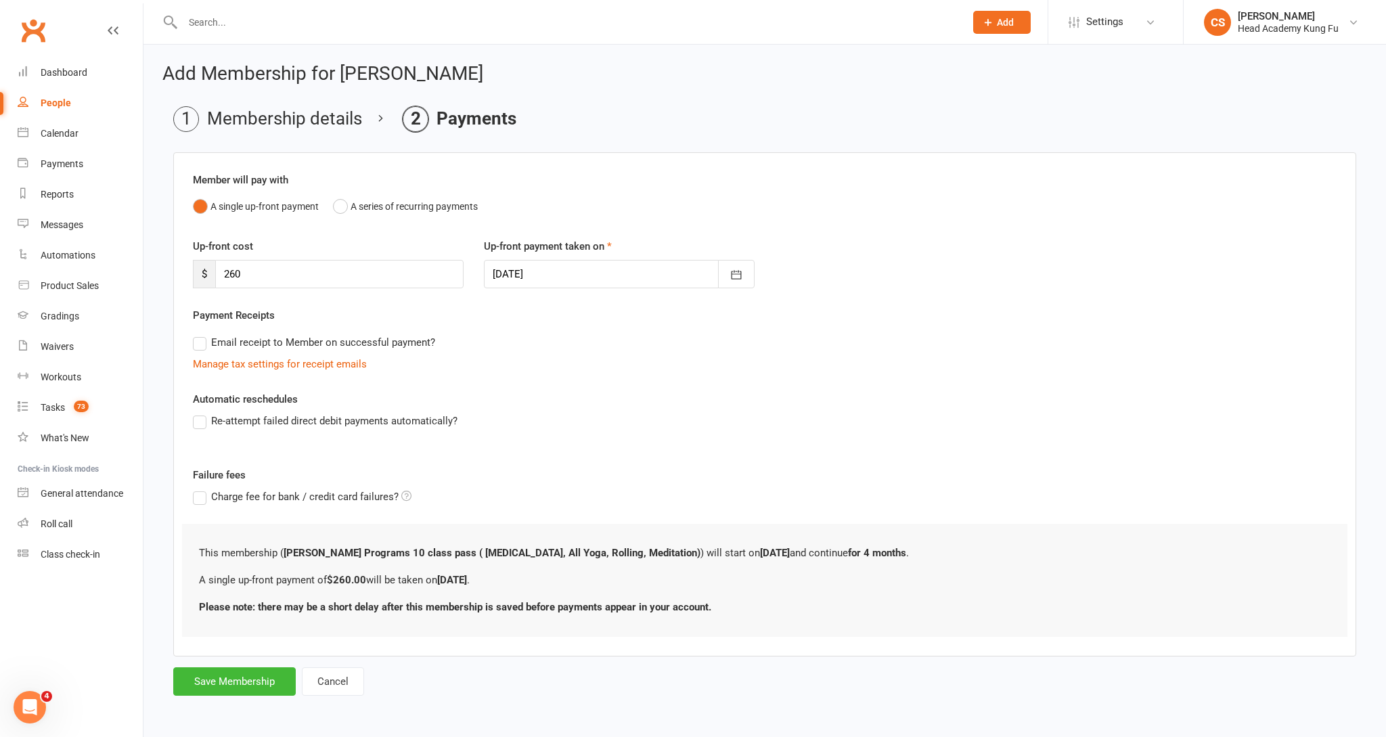
click at [235, 679] on button "Save Membership" at bounding box center [234, 681] width 122 height 28
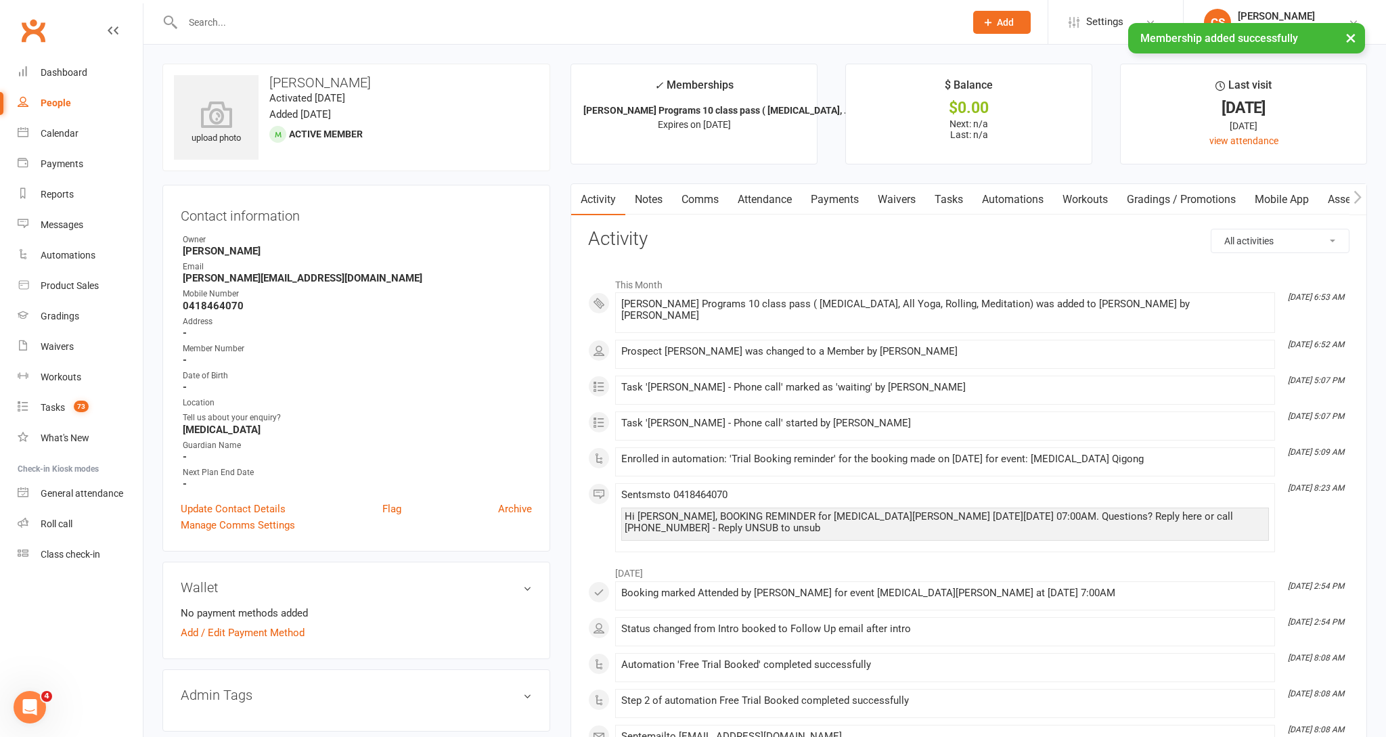
click at [841, 197] on link "Payments" at bounding box center [834, 199] width 67 height 31
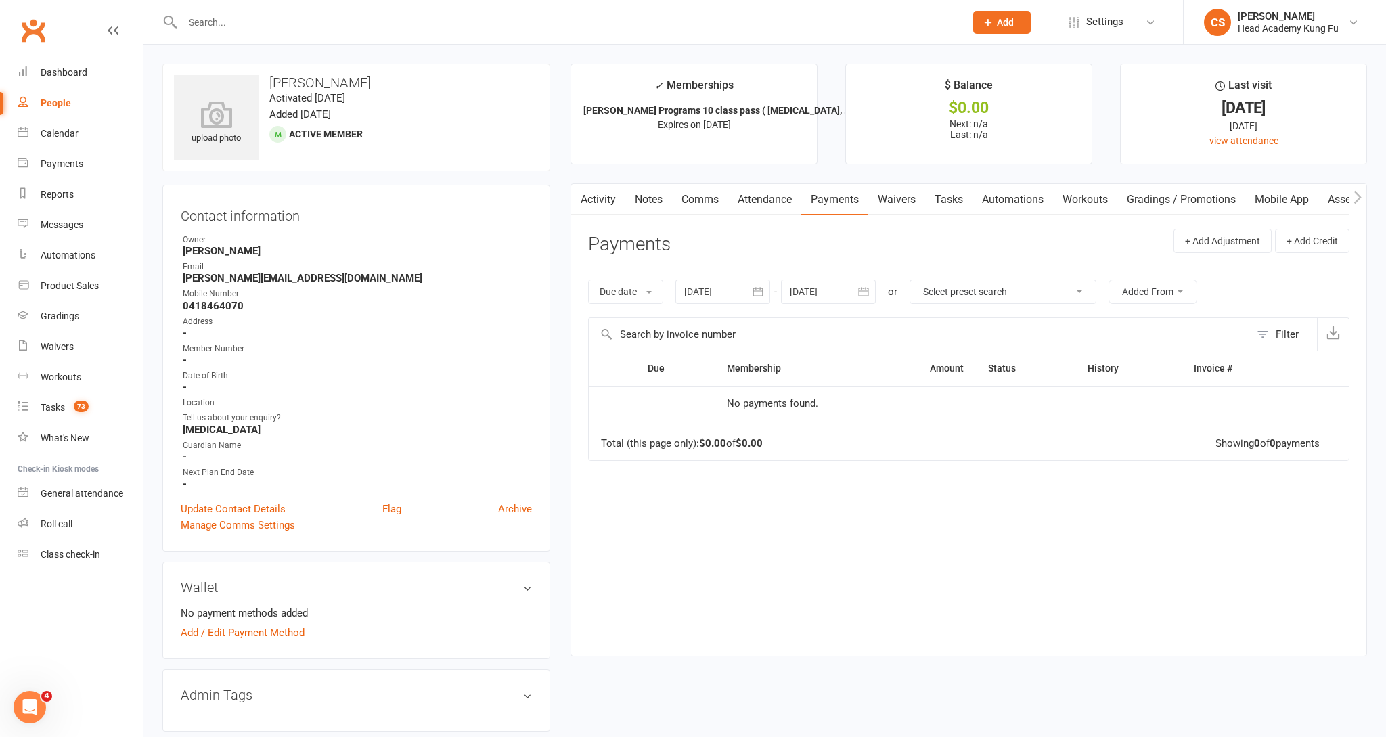
click at [607, 205] on link "Activity" at bounding box center [598, 199] width 54 height 31
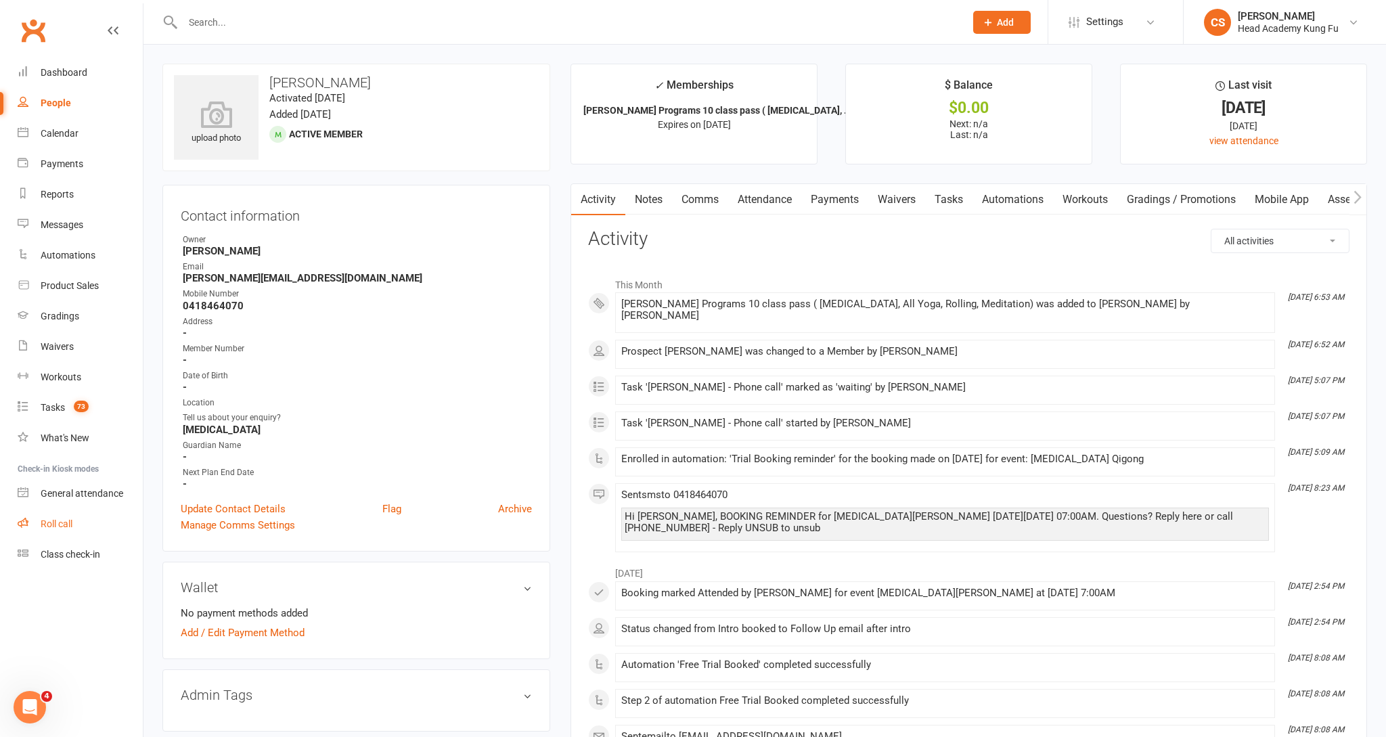
click at [71, 531] on link "Roll call" at bounding box center [80, 524] width 125 height 30
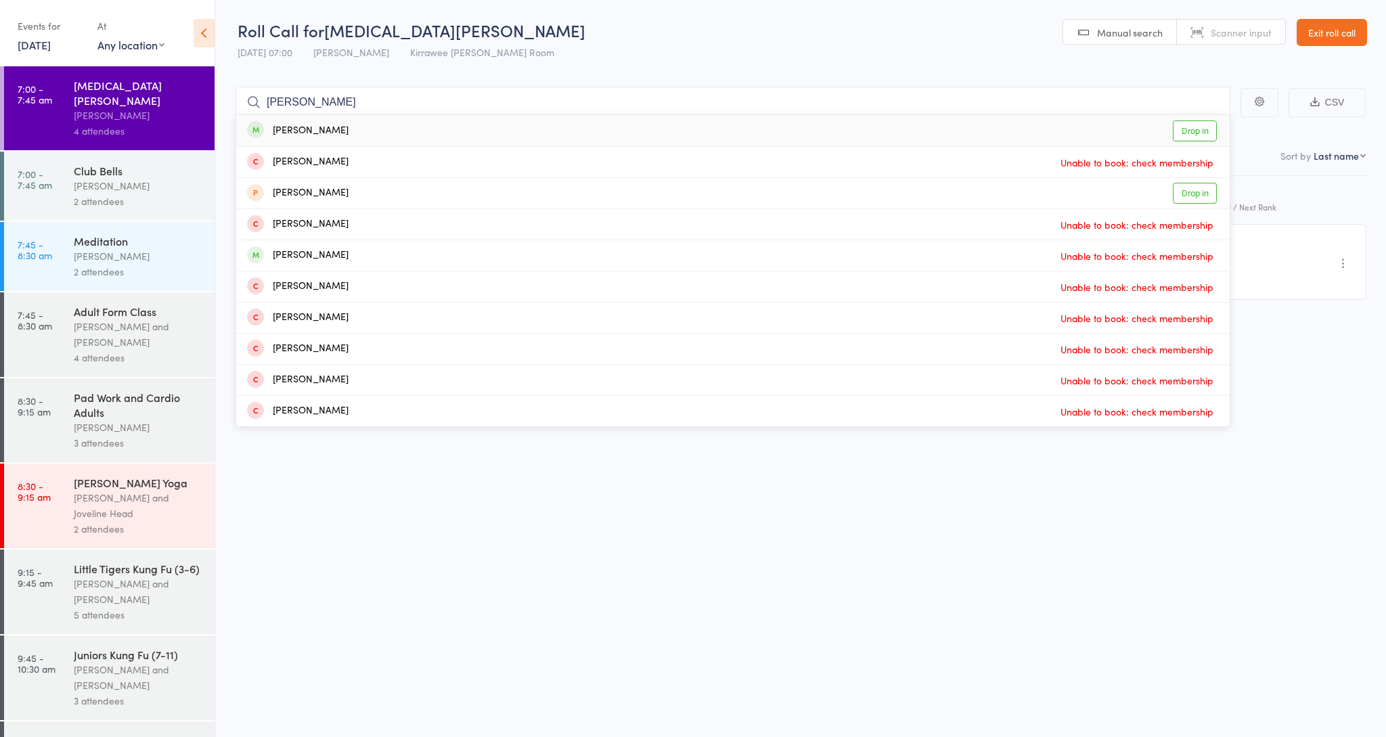
type input "[PERSON_NAME]"
drag, startPoint x: 516, startPoint y: 193, endPoint x: 1196, endPoint y: 135, distance: 682.5
click at [1196, 135] on link "Drop in" at bounding box center [1195, 130] width 44 height 21
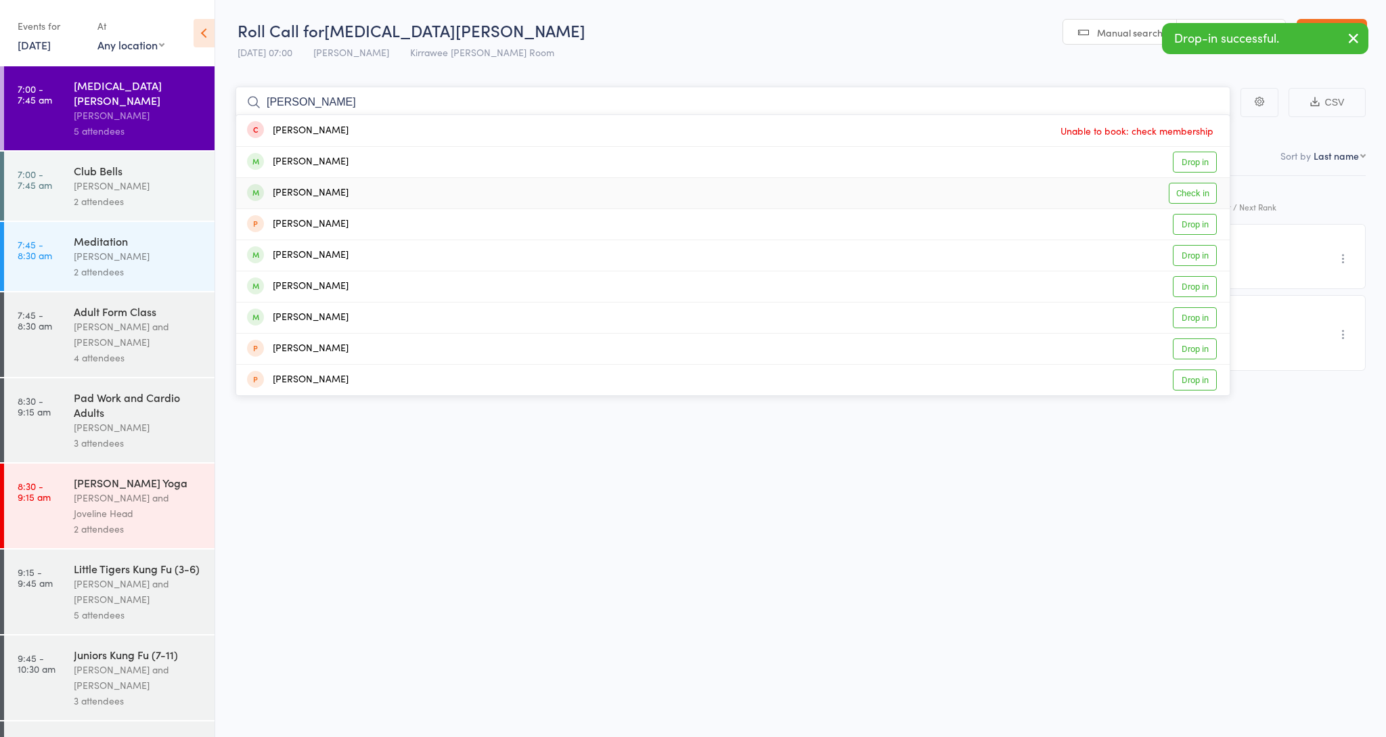
type input "rita"
click at [1185, 189] on link "Check in" at bounding box center [1193, 193] width 48 height 21
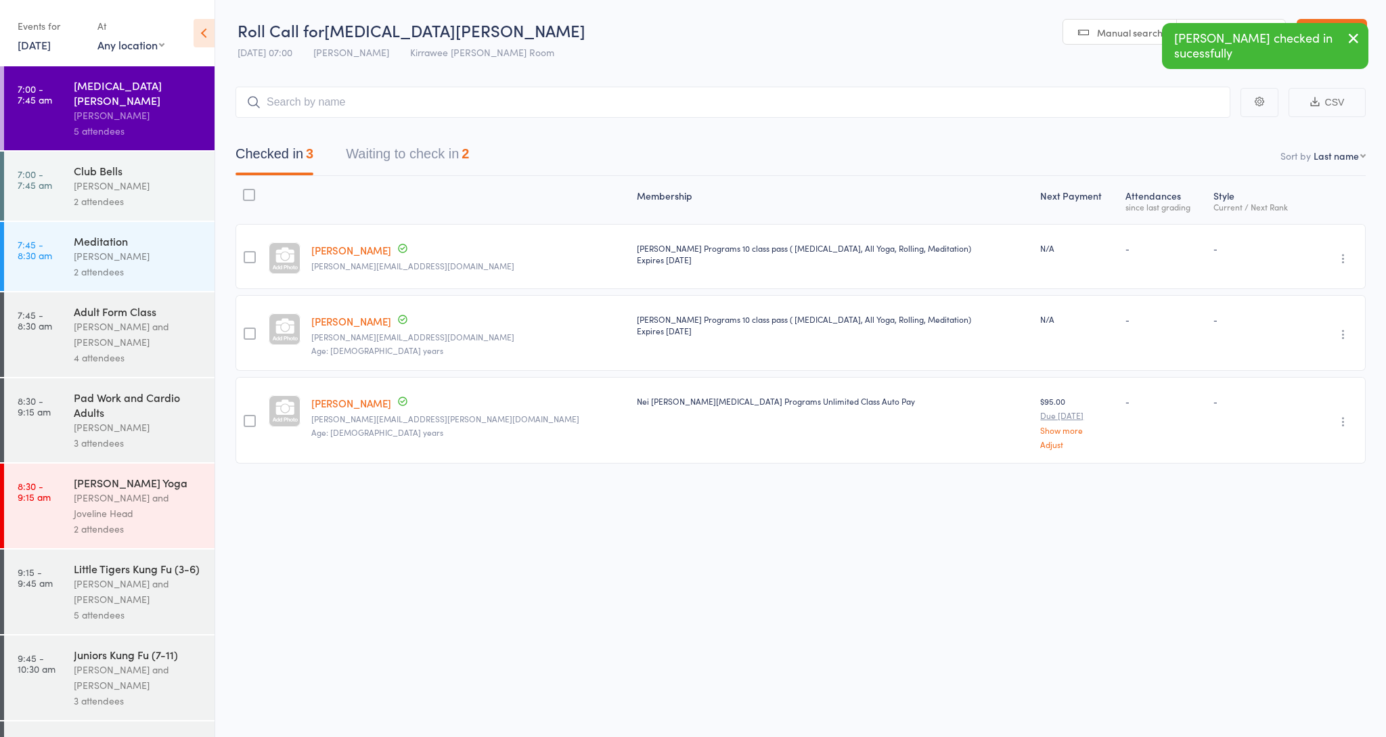
click at [357, 254] on link "[PERSON_NAME]" at bounding box center [351, 250] width 80 height 14
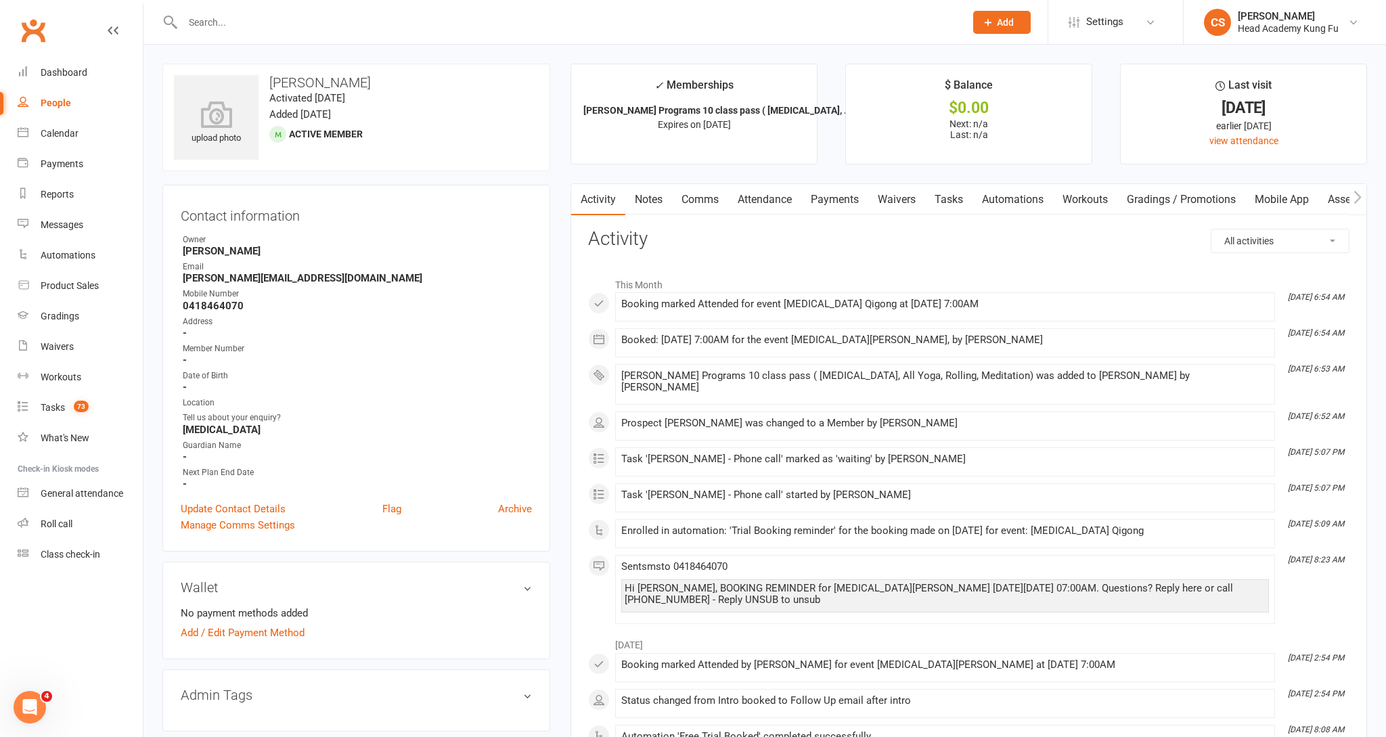
click at [844, 201] on link "Payments" at bounding box center [834, 199] width 67 height 31
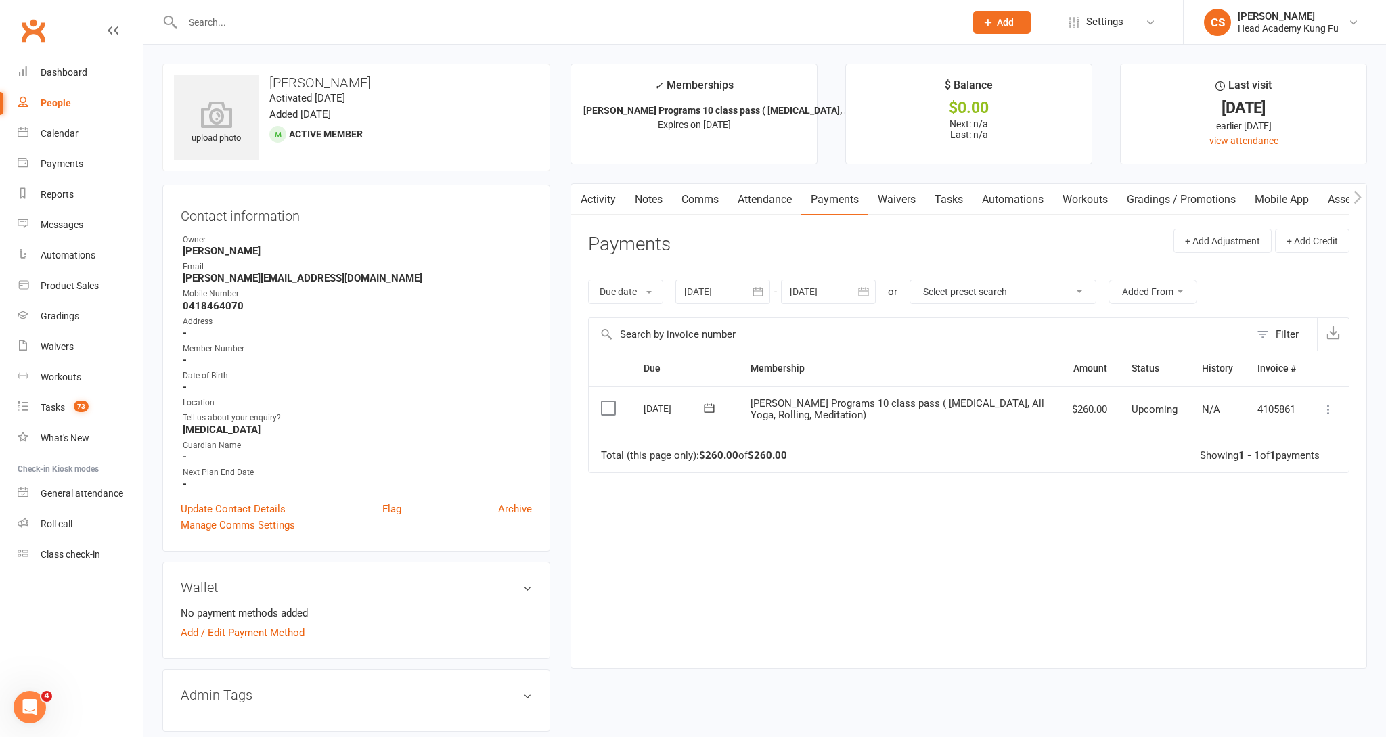
click at [1329, 412] on icon at bounding box center [1328, 410] width 14 height 14
click at [1263, 453] on link "Mark as Paid (POS)" at bounding box center [1269, 462] width 134 height 27
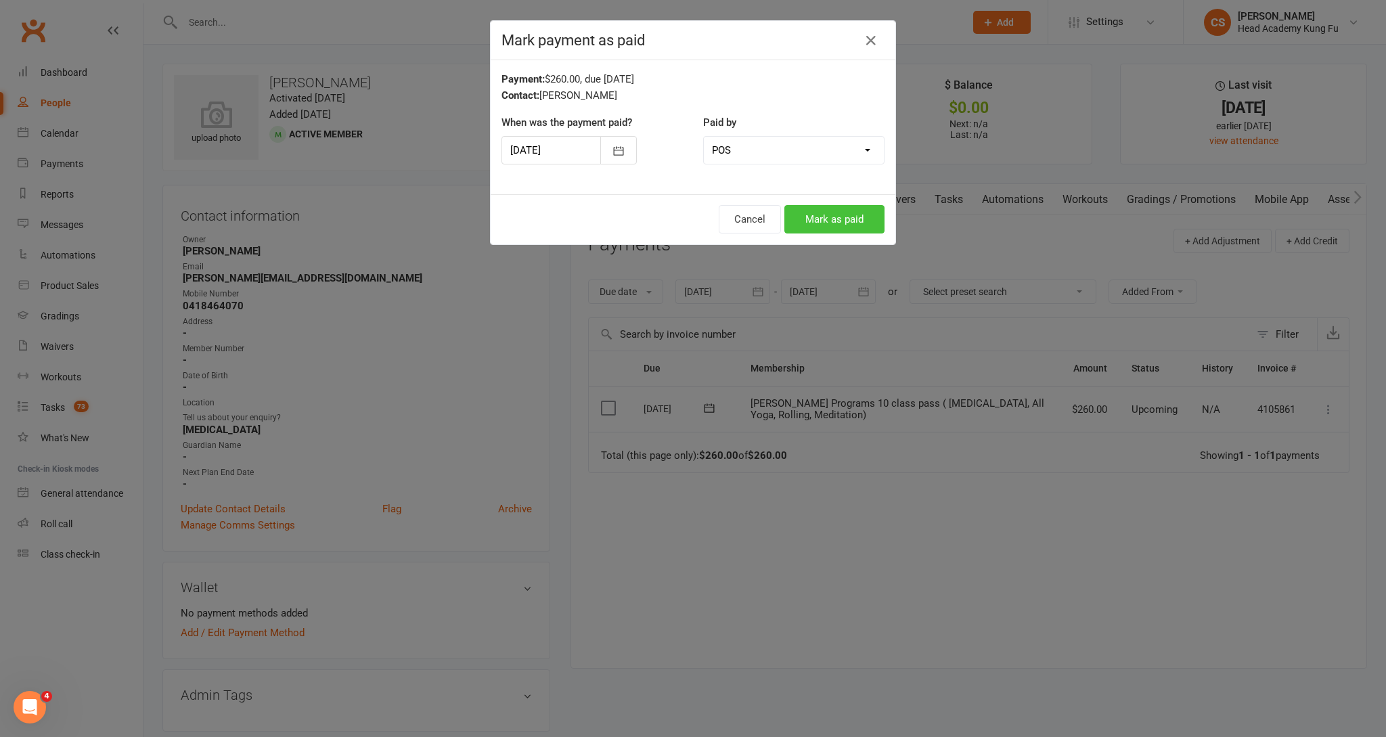
click at [829, 227] on button "Mark as paid" at bounding box center [834, 219] width 100 height 28
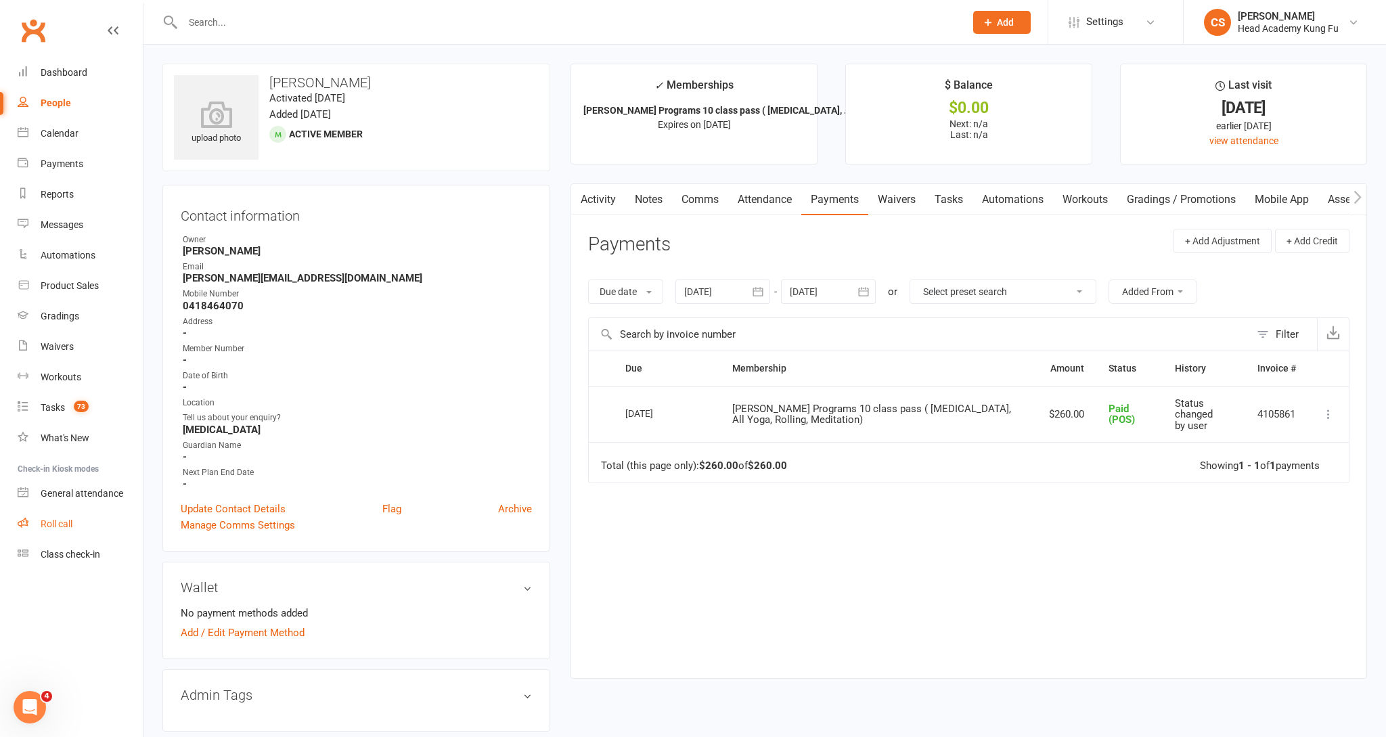
click at [57, 523] on div "Roll call" at bounding box center [57, 523] width 32 height 11
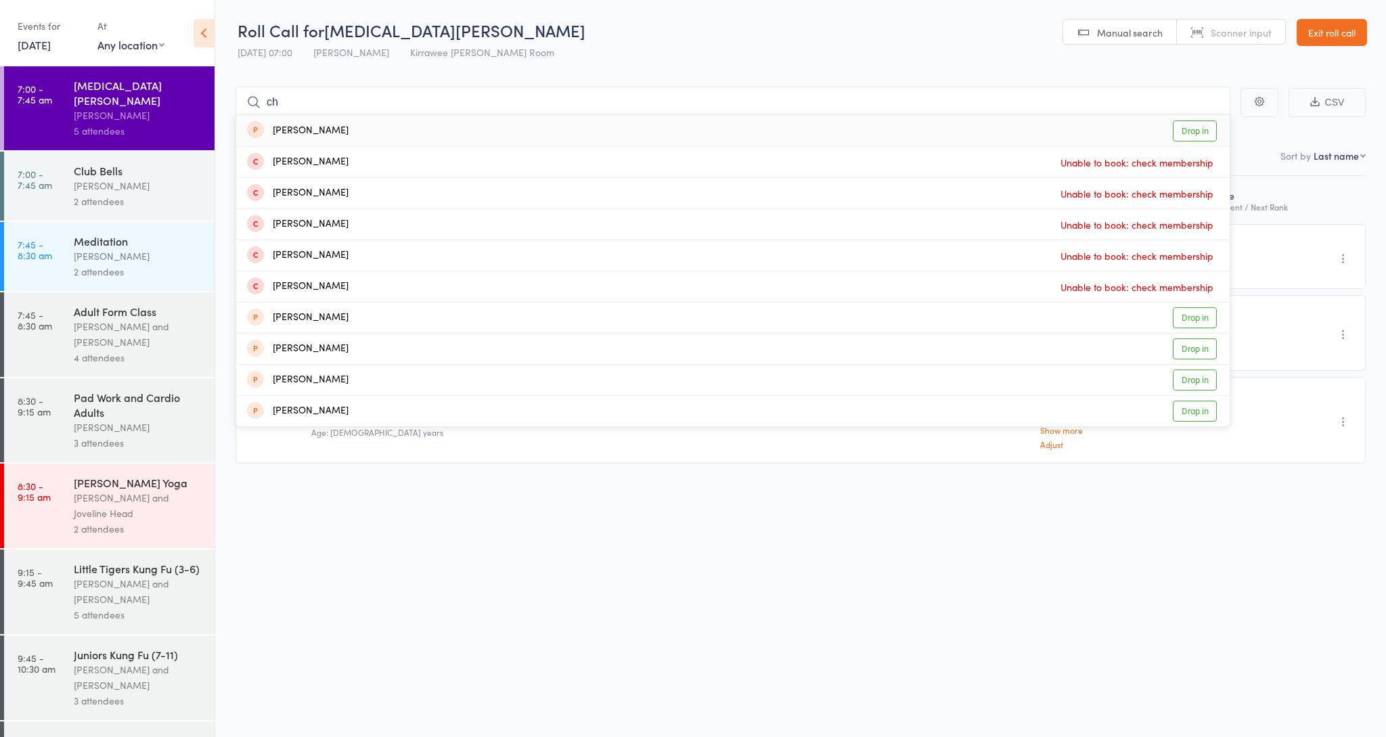
type input "c"
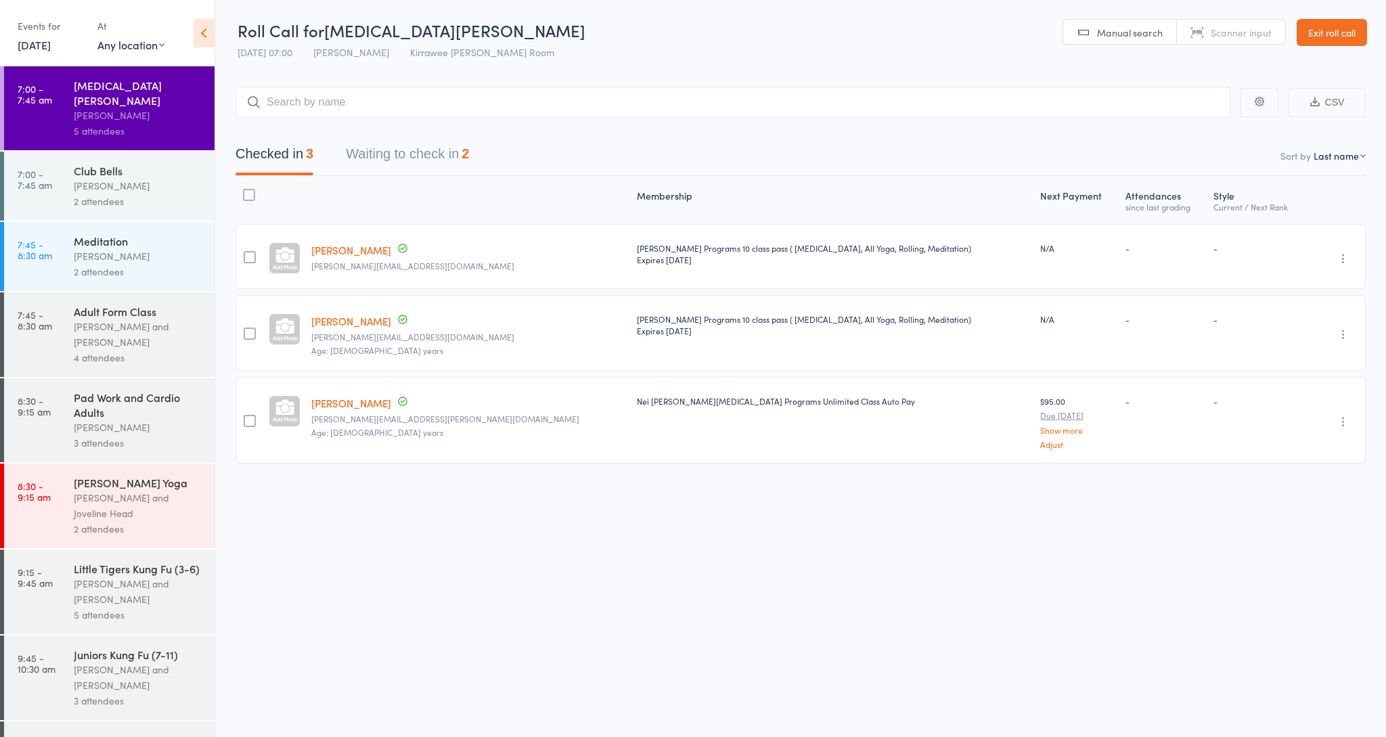
click at [428, 152] on button "Waiting to check in 2" at bounding box center [407, 157] width 123 height 36
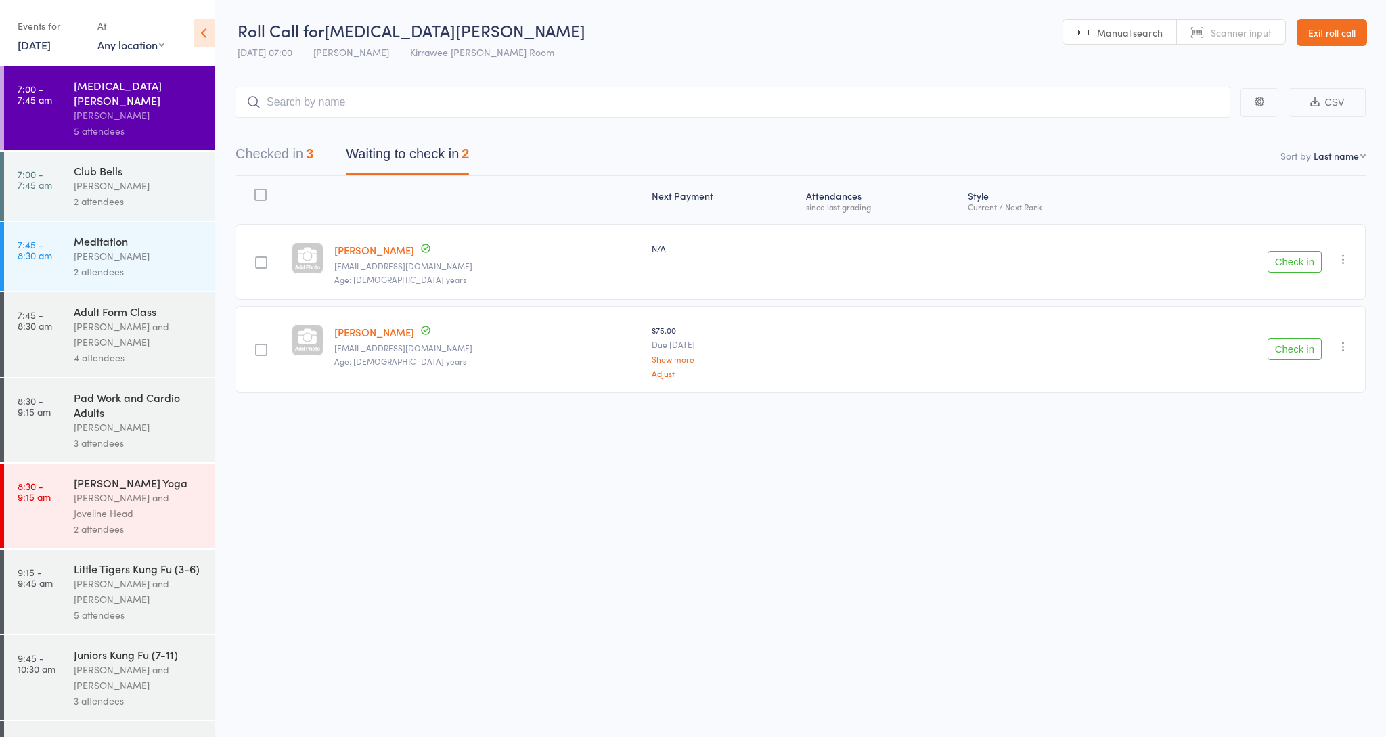
click at [1301, 353] on button "Check in" at bounding box center [1294, 349] width 54 height 22
click at [1328, 26] on link "Exit roll call" at bounding box center [1331, 32] width 70 height 27
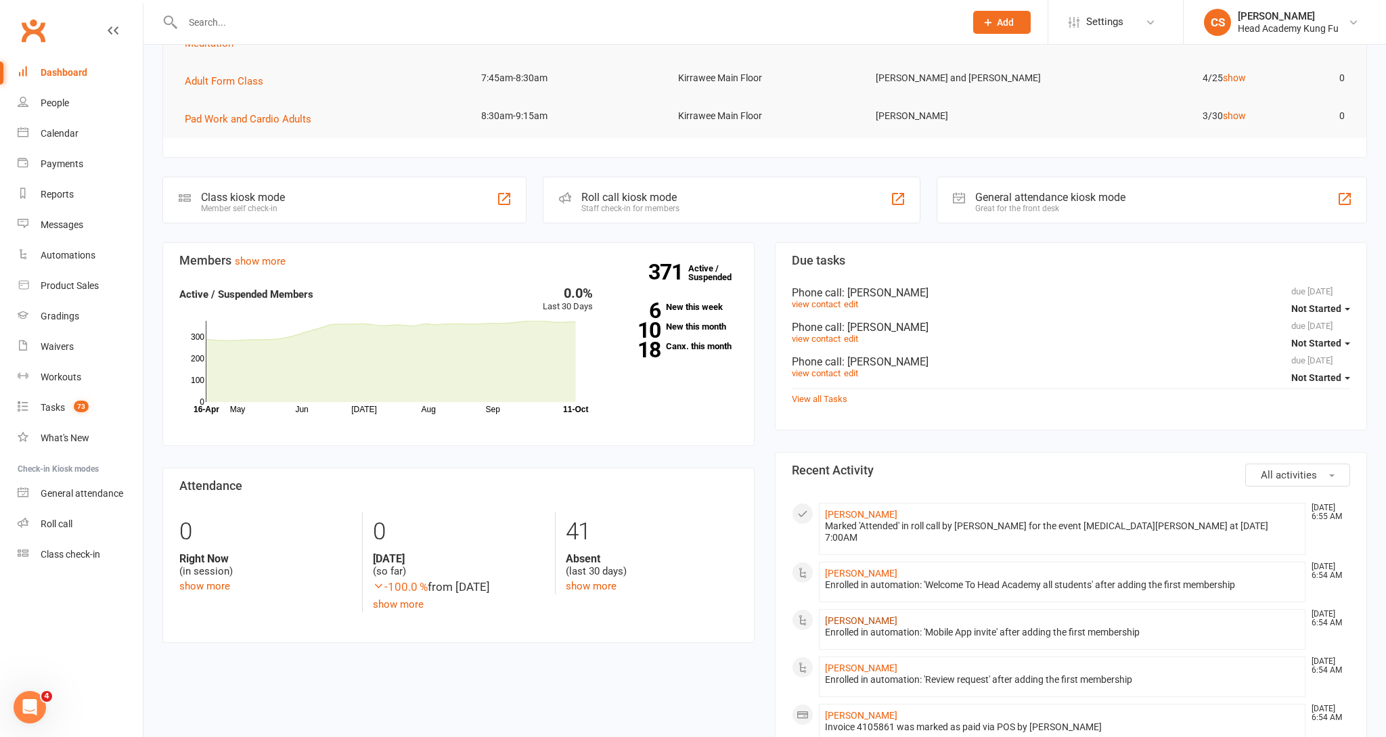
scroll to position [214, 0]
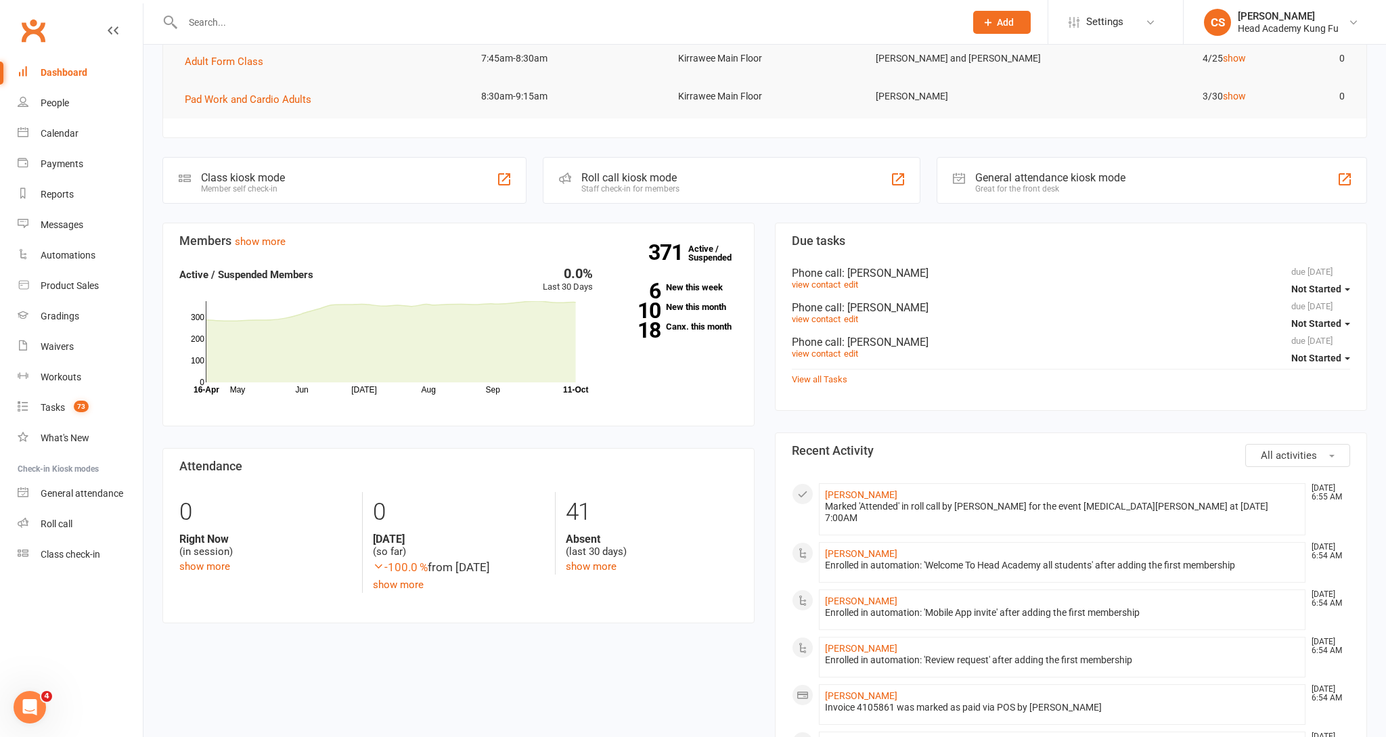
click at [846, 548] on link "[PERSON_NAME]" at bounding box center [861, 553] width 72 height 11
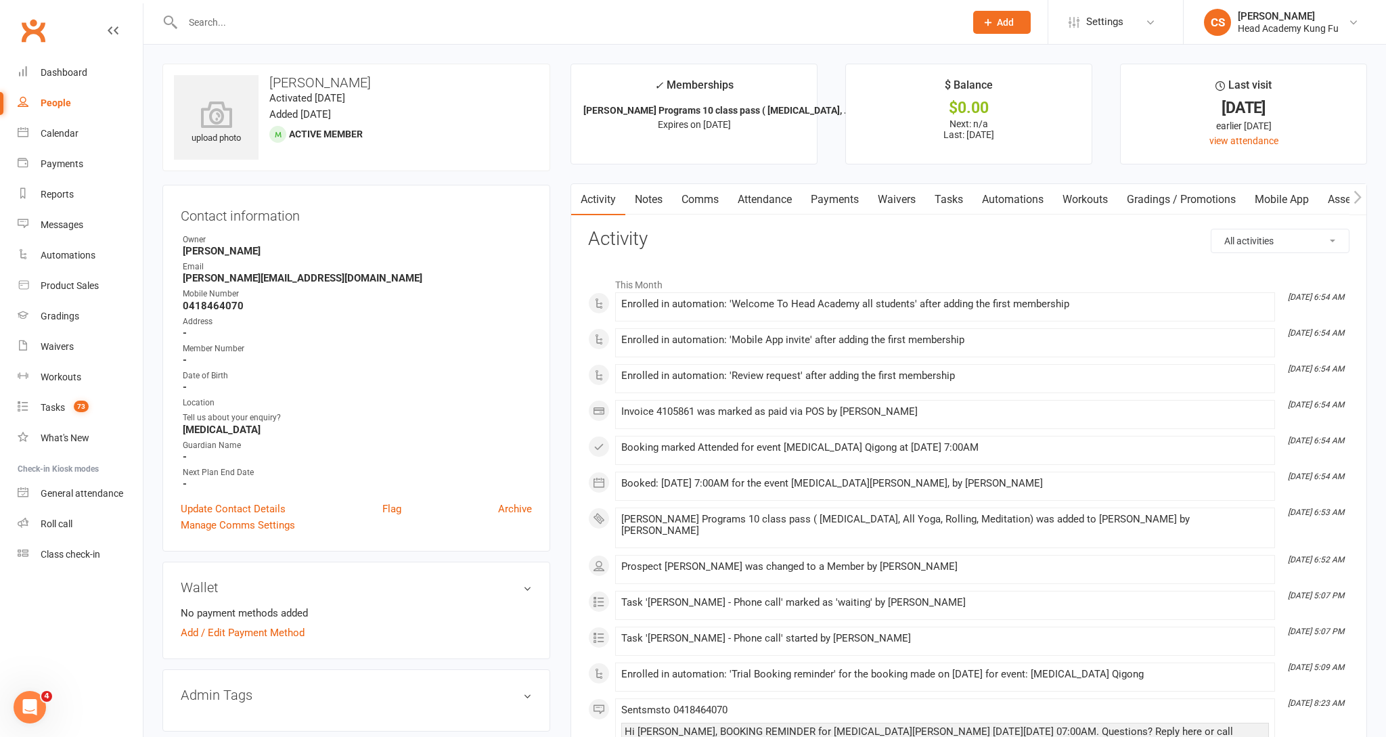
click at [1298, 200] on link "Mobile App" at bounding box center [1281, 199] width 73 height 31
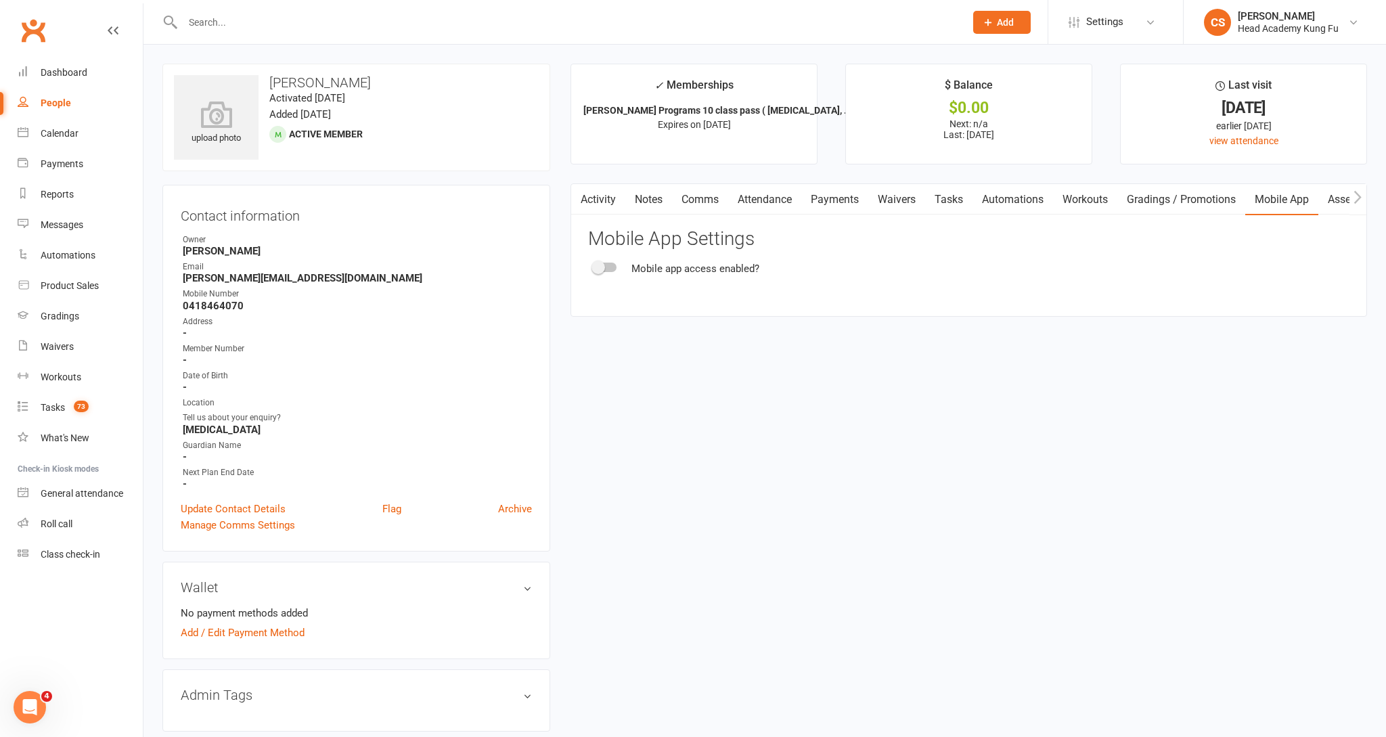
click at [614, 266] on div at bounding box center [604, 267] width 23 height 9
click at [593, 265] on input "checkbox" at bounding box center [593, 265] width 0 height 0
checkbox input "true"
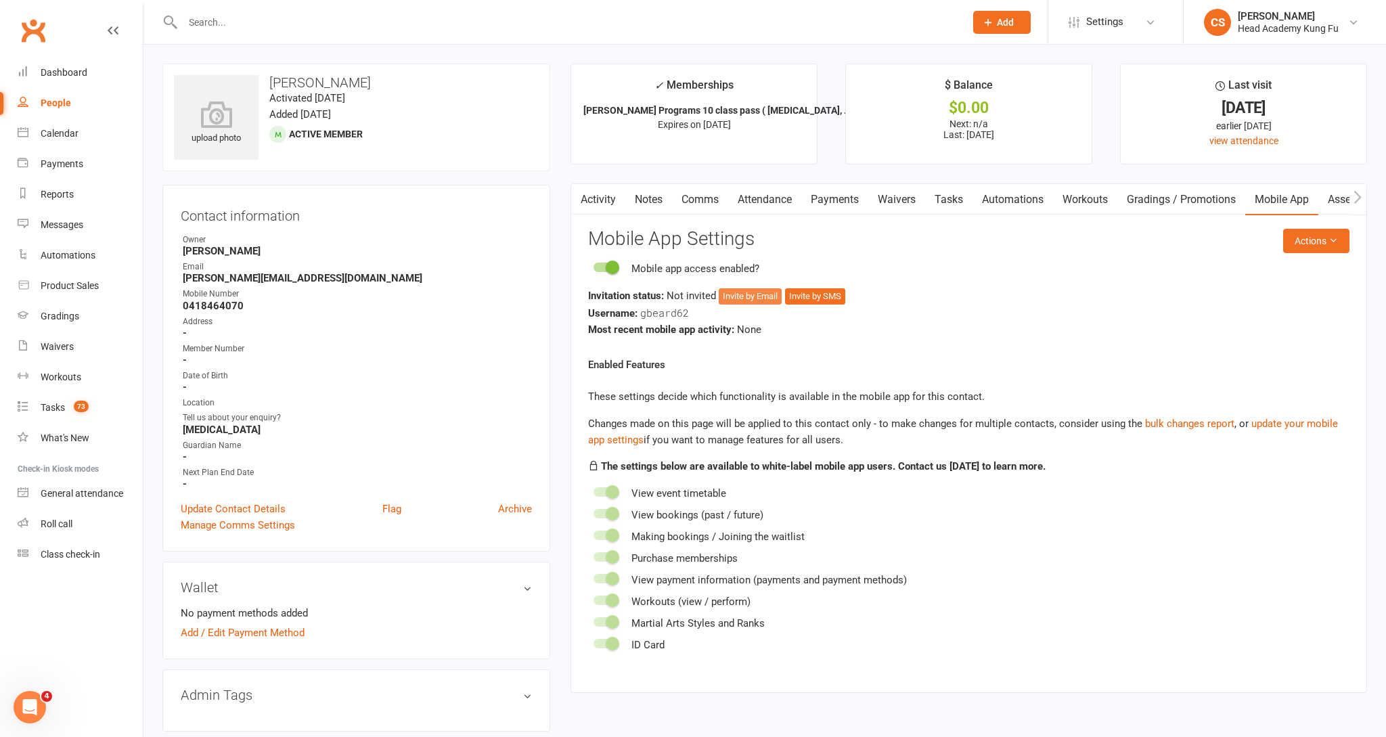
click at [756, 293] on button "Invite by Email" at bounding box center [750, 296] width 63 height 16
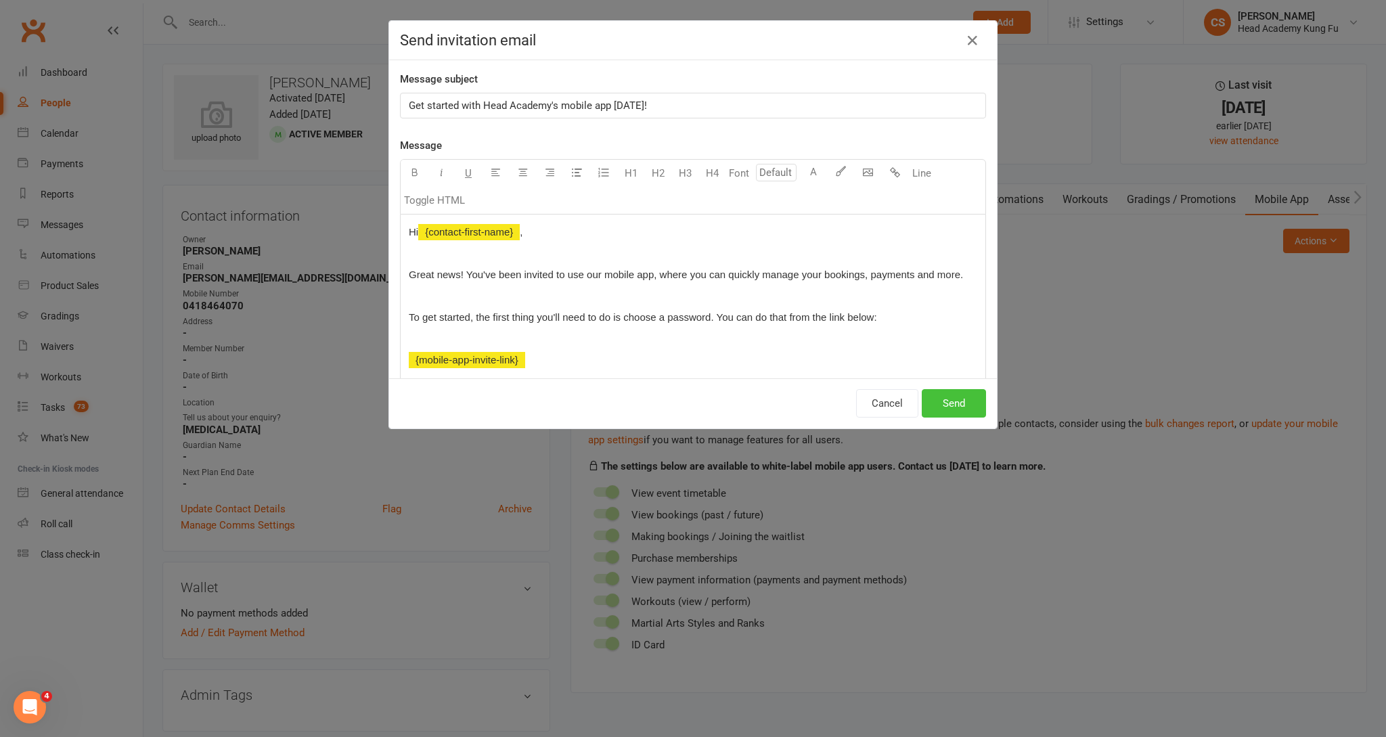
click at [966, 399] on button "Send" at bounding box center [954, 403] width 64 height 28
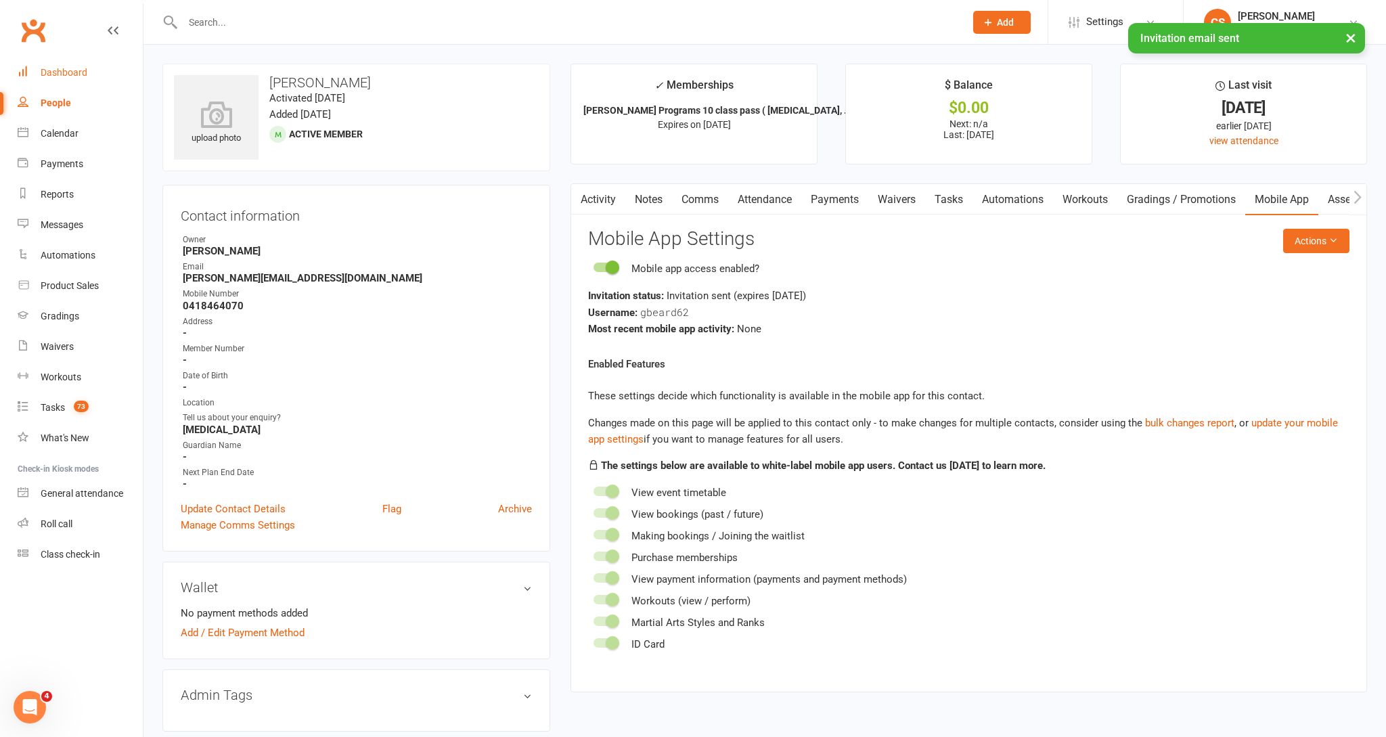
click at [49, 68] on div "Dashboard" at bounding box center [64, 72] width 47 height 11
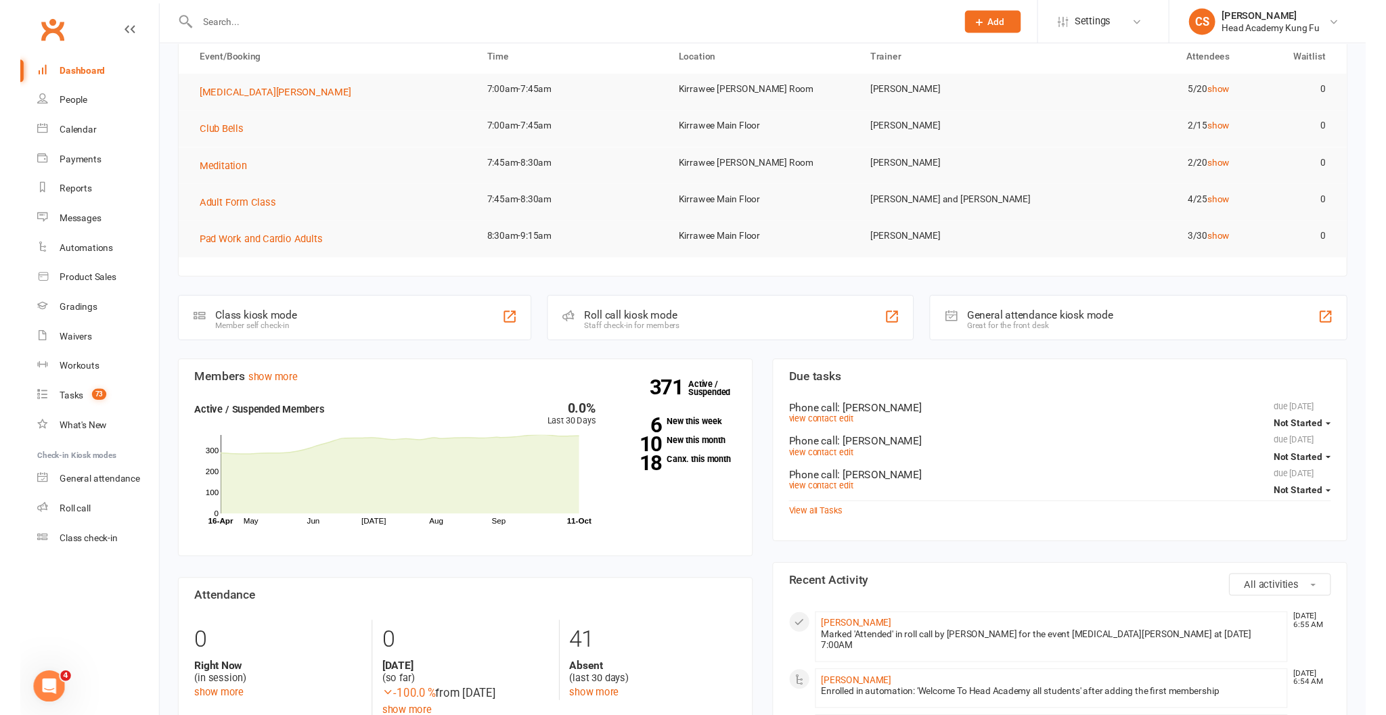
scroll to position [76, 0]
